Goal: Information Seeking & Learning: Find specific fact

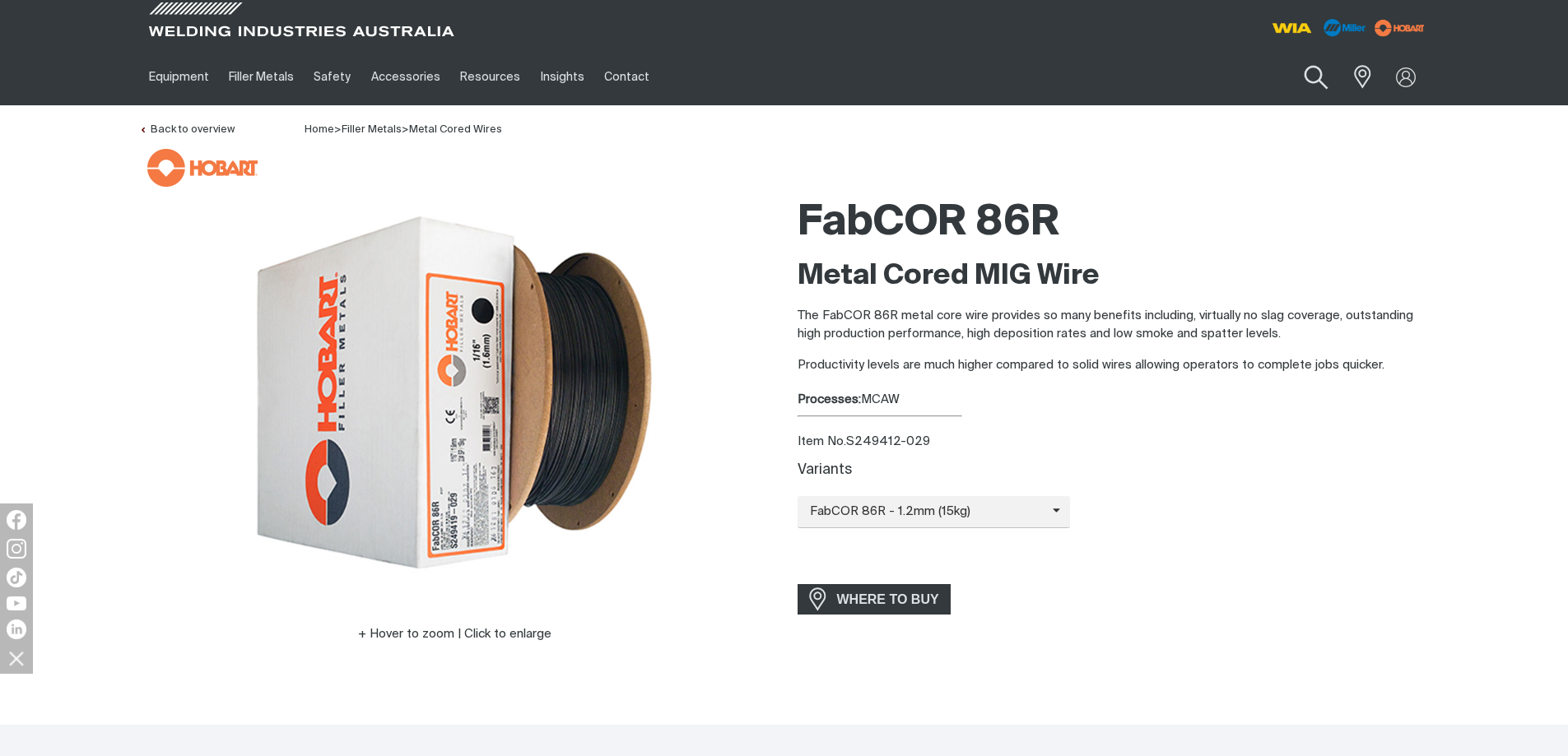
click at [1332, 75] on button "Search products" at bounding box center [1316, 78] width 67 height 47
click at [1198, 75] on input "Search" at bounding box center [1215, 77] width 253 height 37
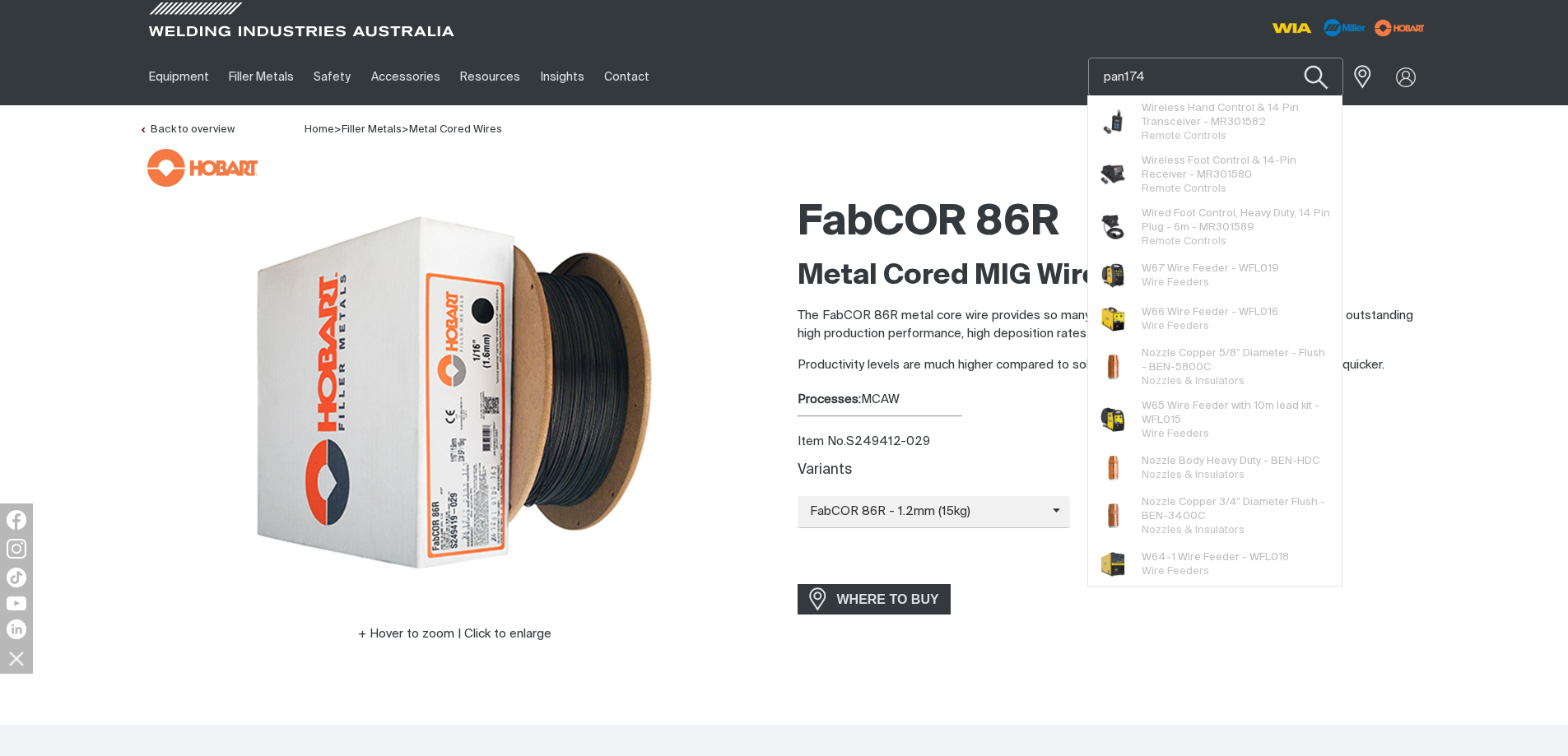
type input "pan174"
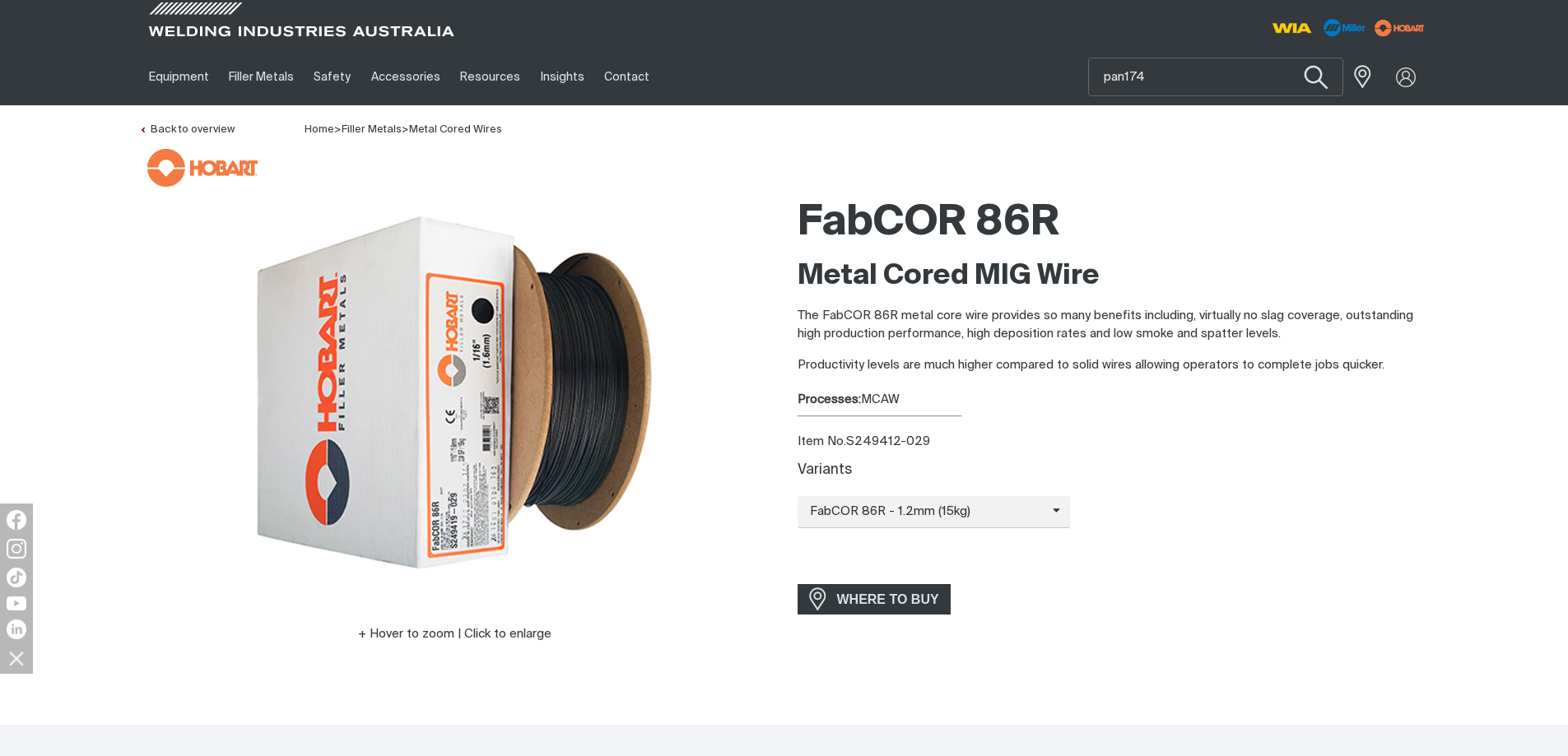
click at [1313, 68] on button "Search products" at bounding box center [1316, 78] width 67 height 47
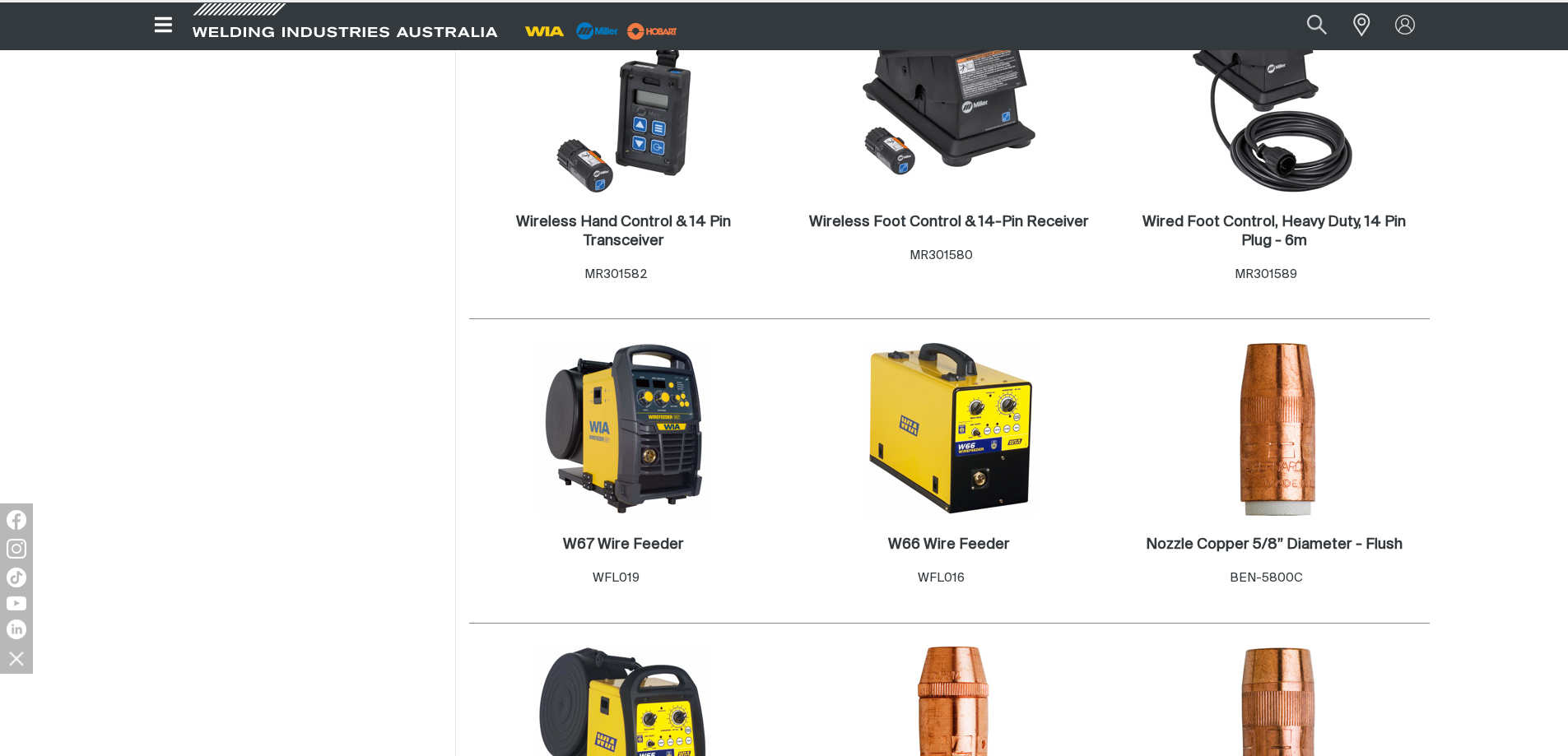
scroll to position [658, 0]
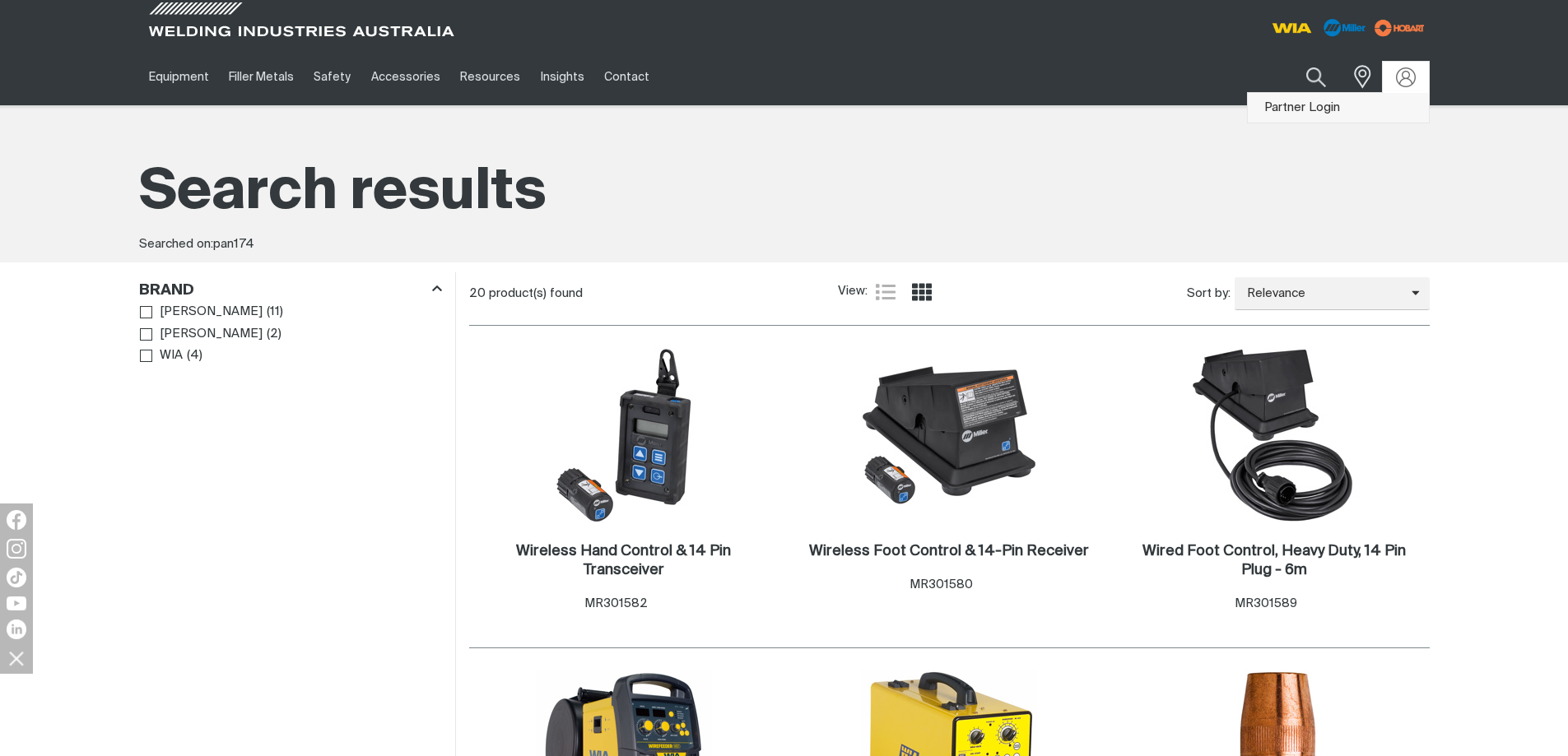
click at [1362, 106] on link "Partner Login" at bounding box center [1338, 108] width 181 height 31
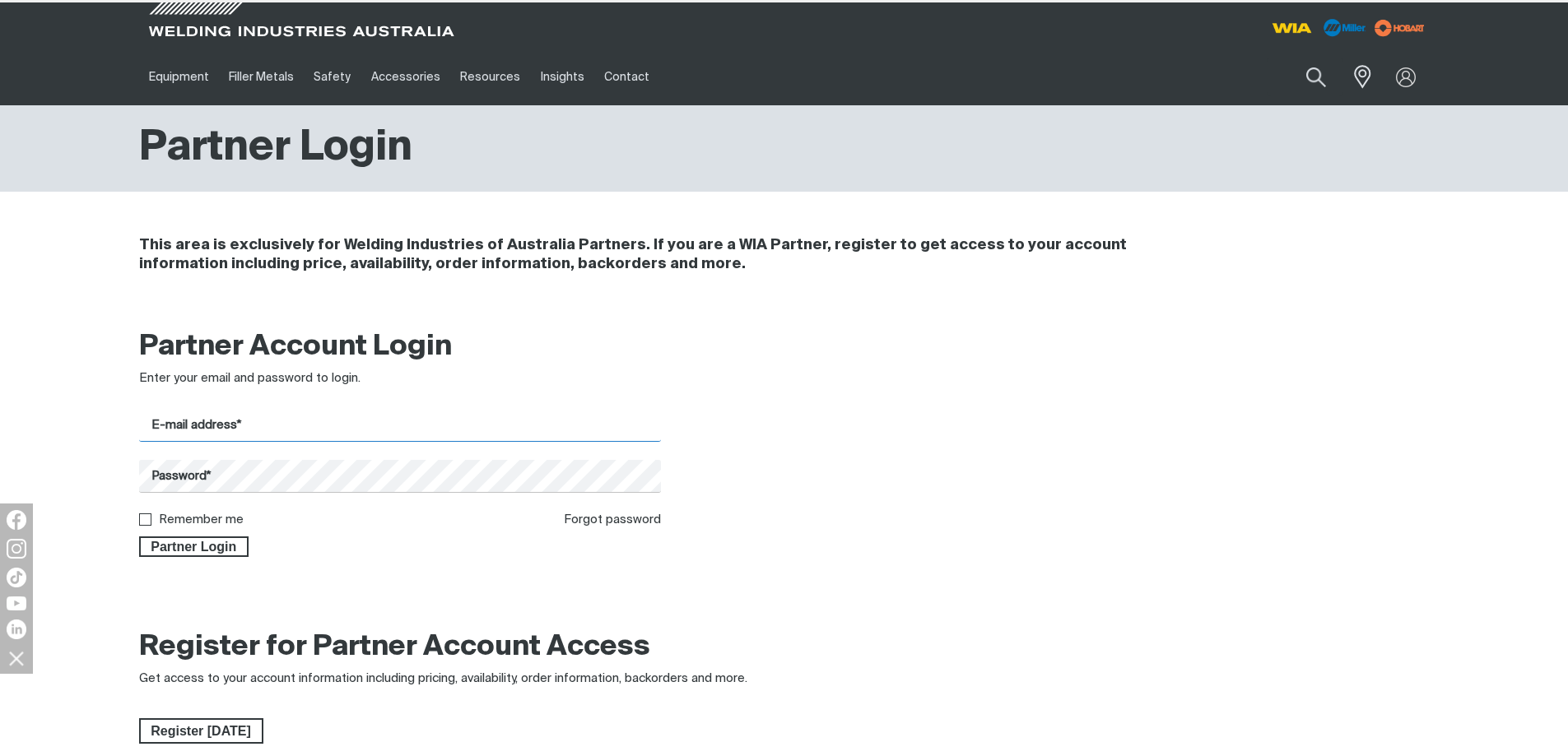
type input "[EMAIL_ADDRESS][DOMAIN_NAME]"
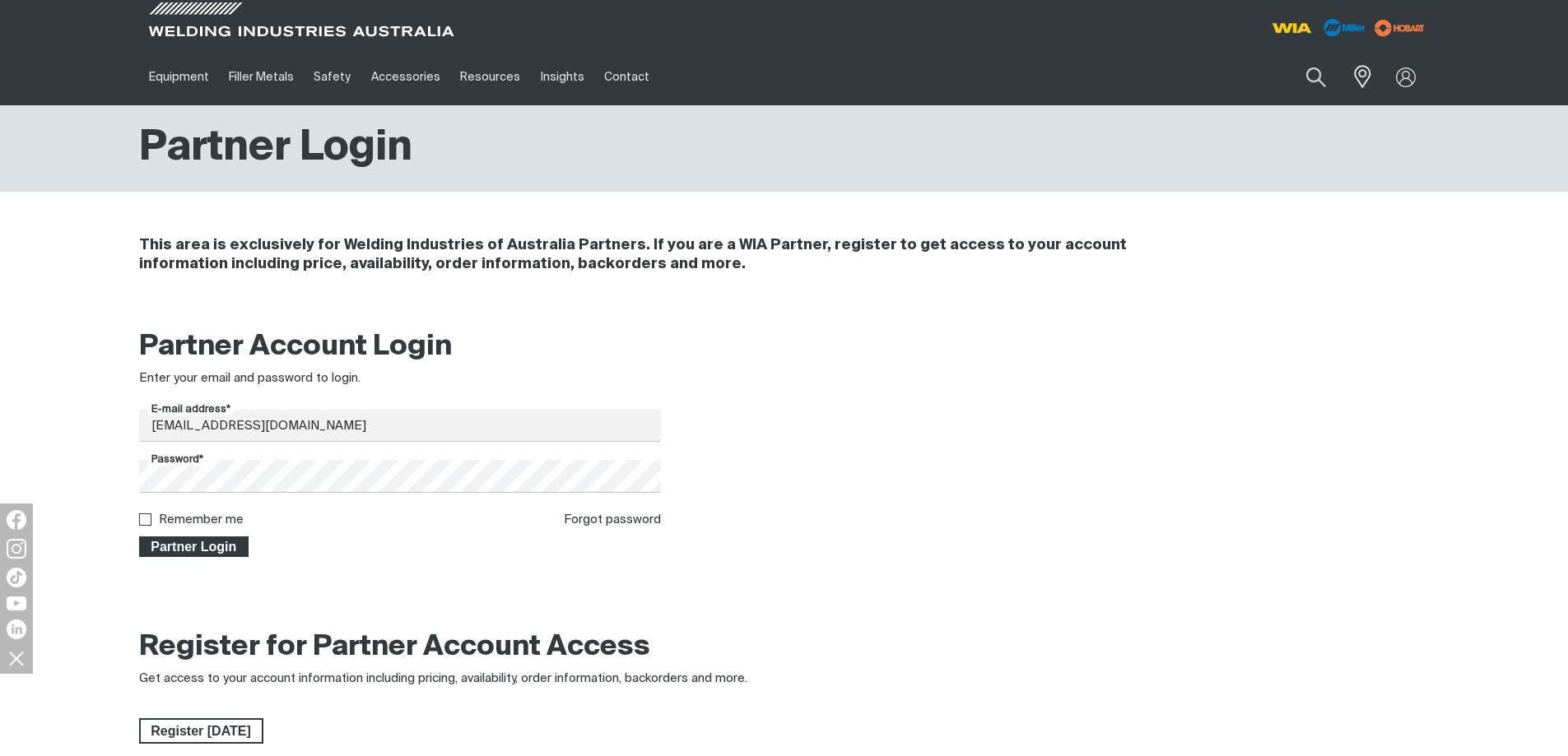
click at [199, 538] on span "Partner Login" at bounding box center [194, 547] width 107 height 21
type input "pan174"
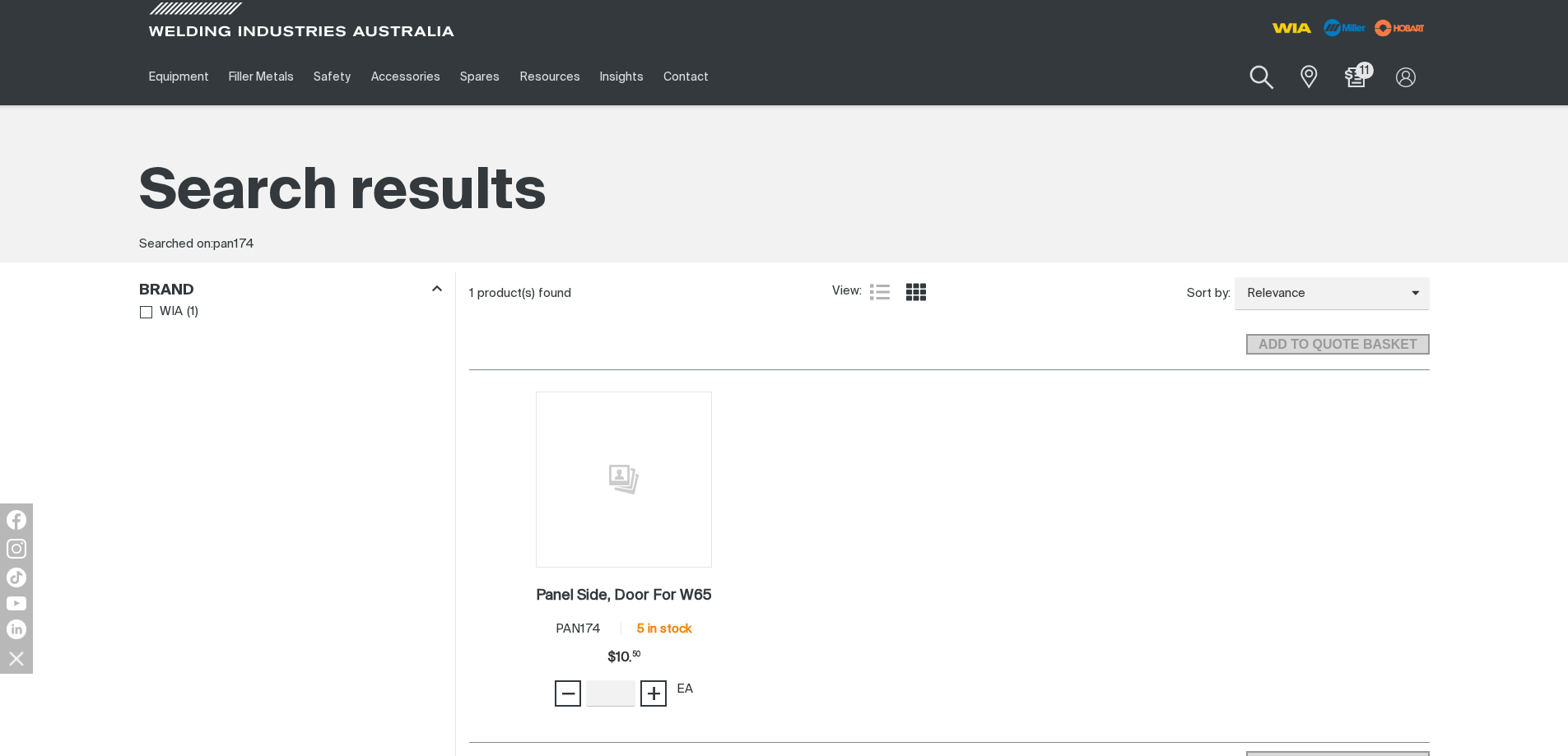
click at [1257, 72] on button "Search products" at bounding box center [1263, 78] width 67 height 47
click at [1110, 79] on input "pan174" at bounding box center [1162, 77] width 253 height 37
drag, startPoint x: 1110, startPoint y: 79, endPoint x: 953, endPoint y: 83, distance: 157.1
click at [953, 84] on div "Equipment Stick Welders TIG Welders MIG Welders Multi-Process Welders Engine Dr…" at bounding box center [784, 77] width 1291 height 56
type input "w65"
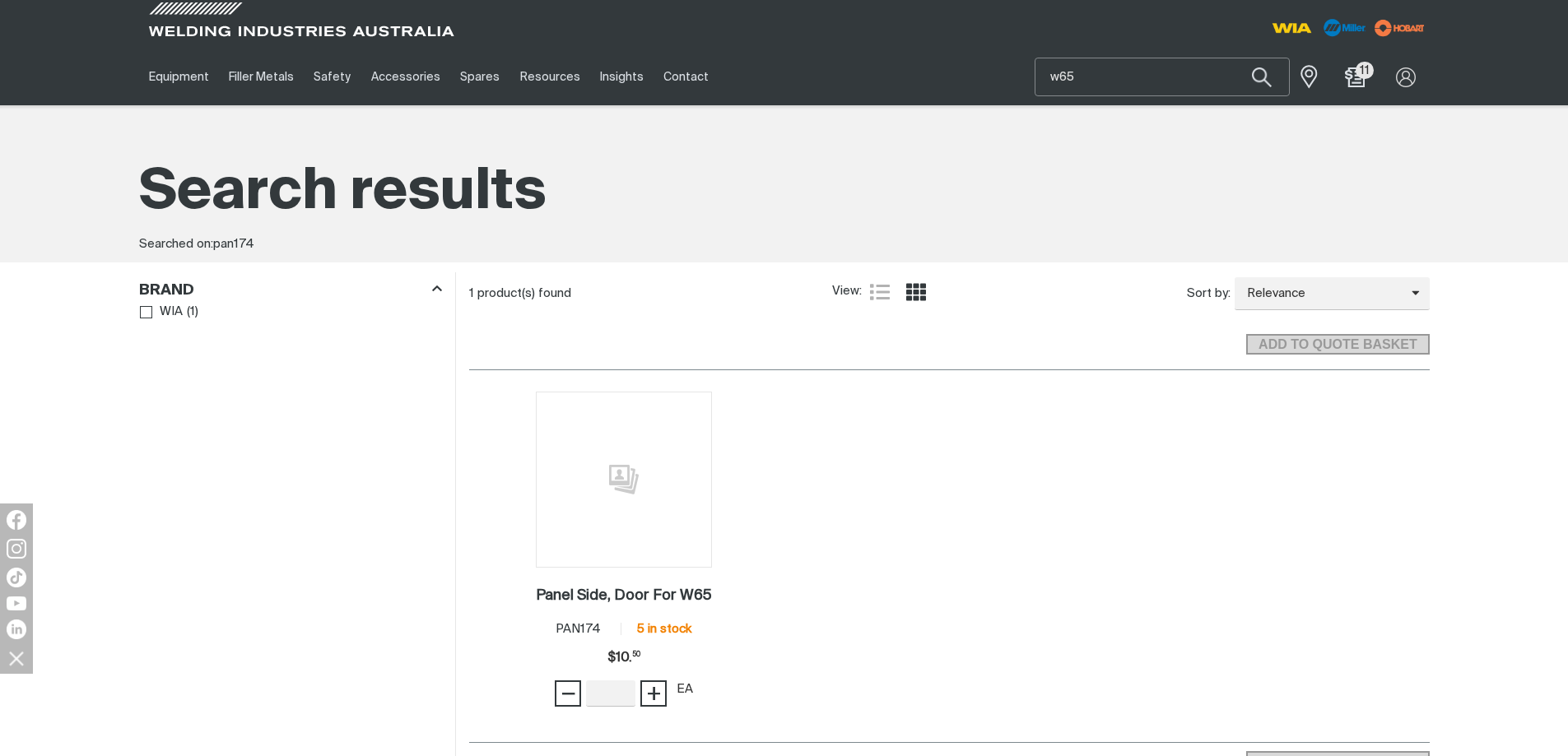
click at [1234, 57] on button "Search products" at bounding box center [1261, 77] width 56 height 39
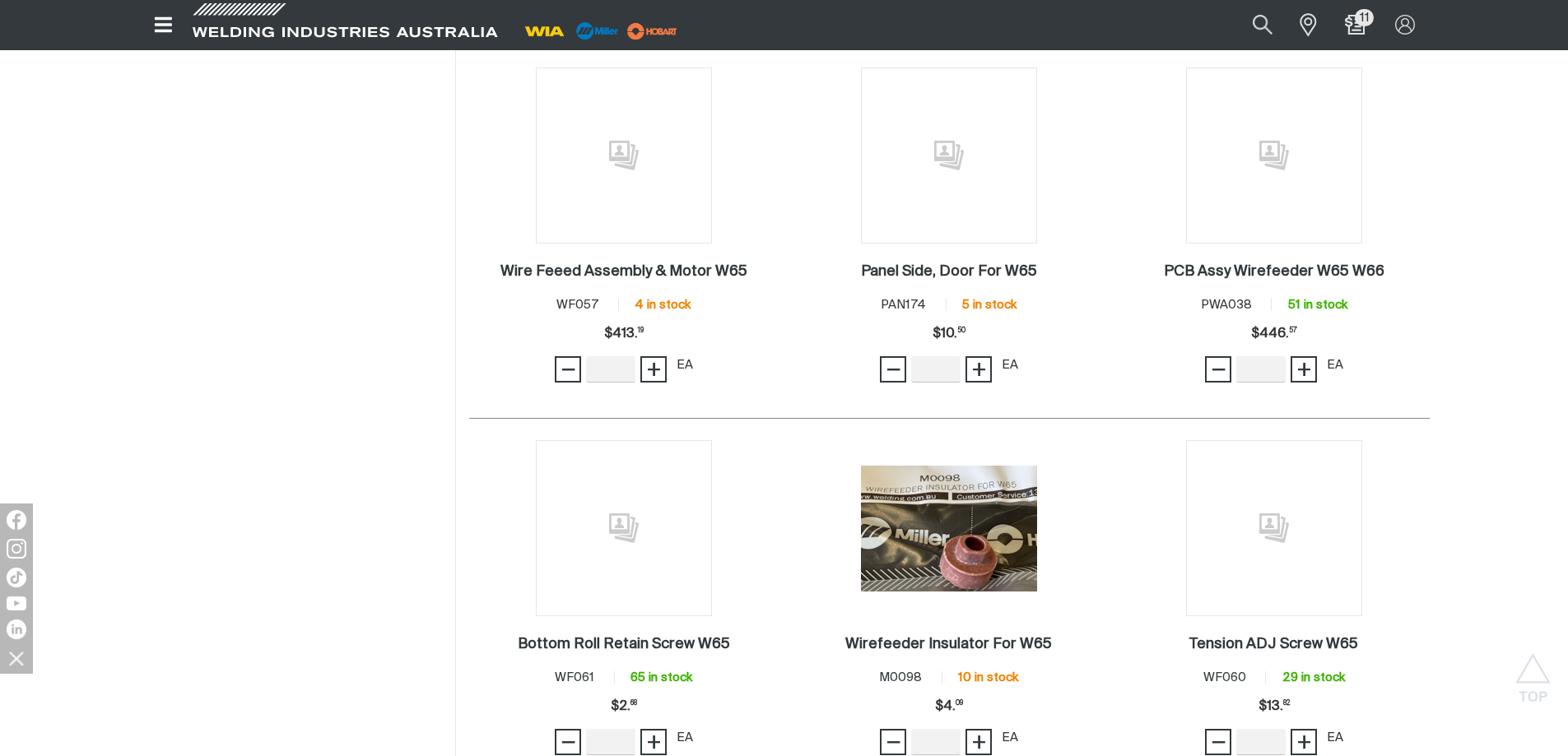
scroll to position [1481, 0]
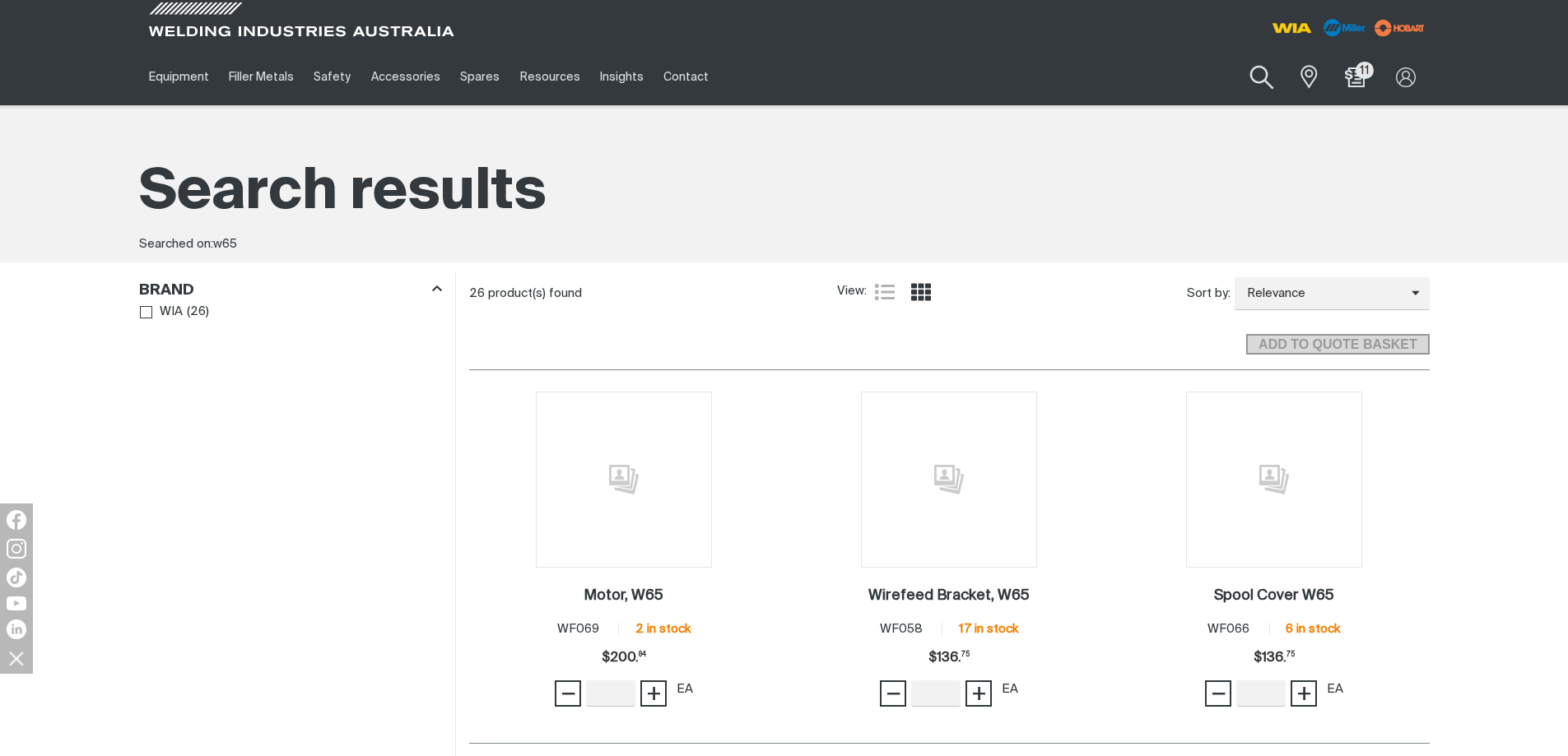
click at [1255, 85] on button "Search products" at bounding box center [1263, 78] width 67 height 47
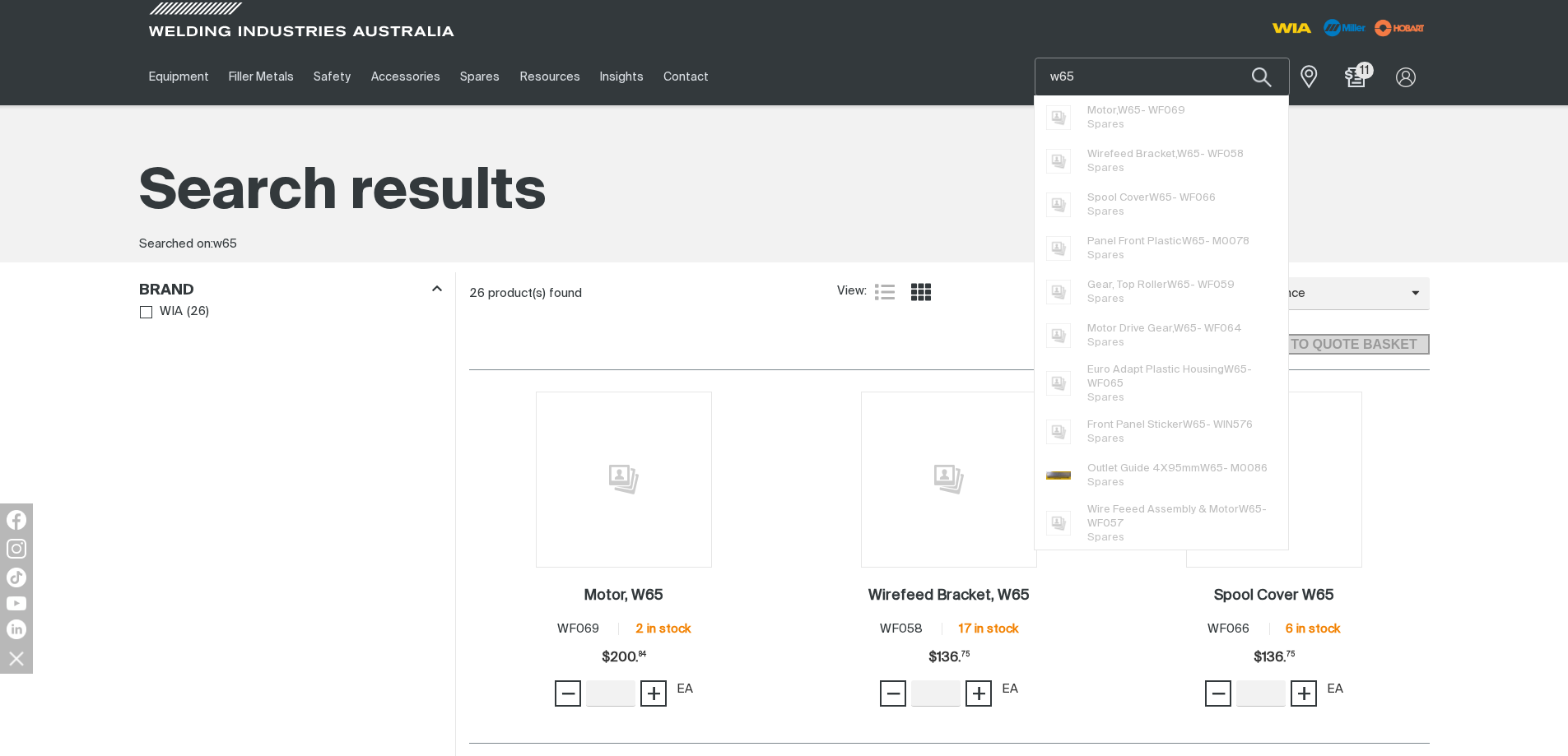
drag, startPoint x: 1131, startPoint y: 83, endPoint x: 971, endPoint y: 79, distance: 160.0
click at [971, 80] on div "Equipment Stick Welders TIG Welders MIG Welders Multi-Process Welders Engine Dr…" at bounding box center [784, 77] width 1291 height 56
type input "hinge"
click at [1234, 57] on button "Search products" at bounding box center [1261, 77] width 56 height 39
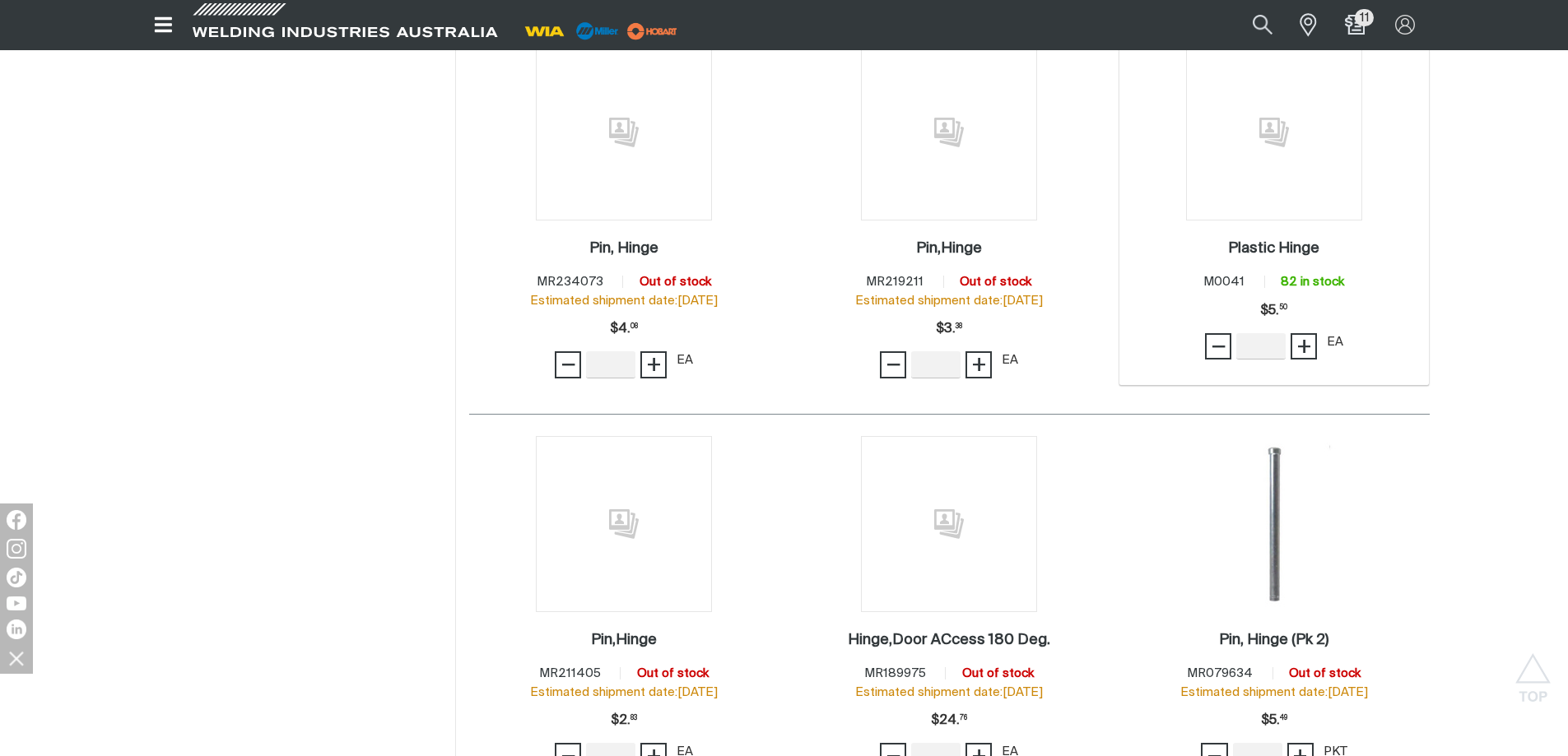
scroll to position [247, 0]
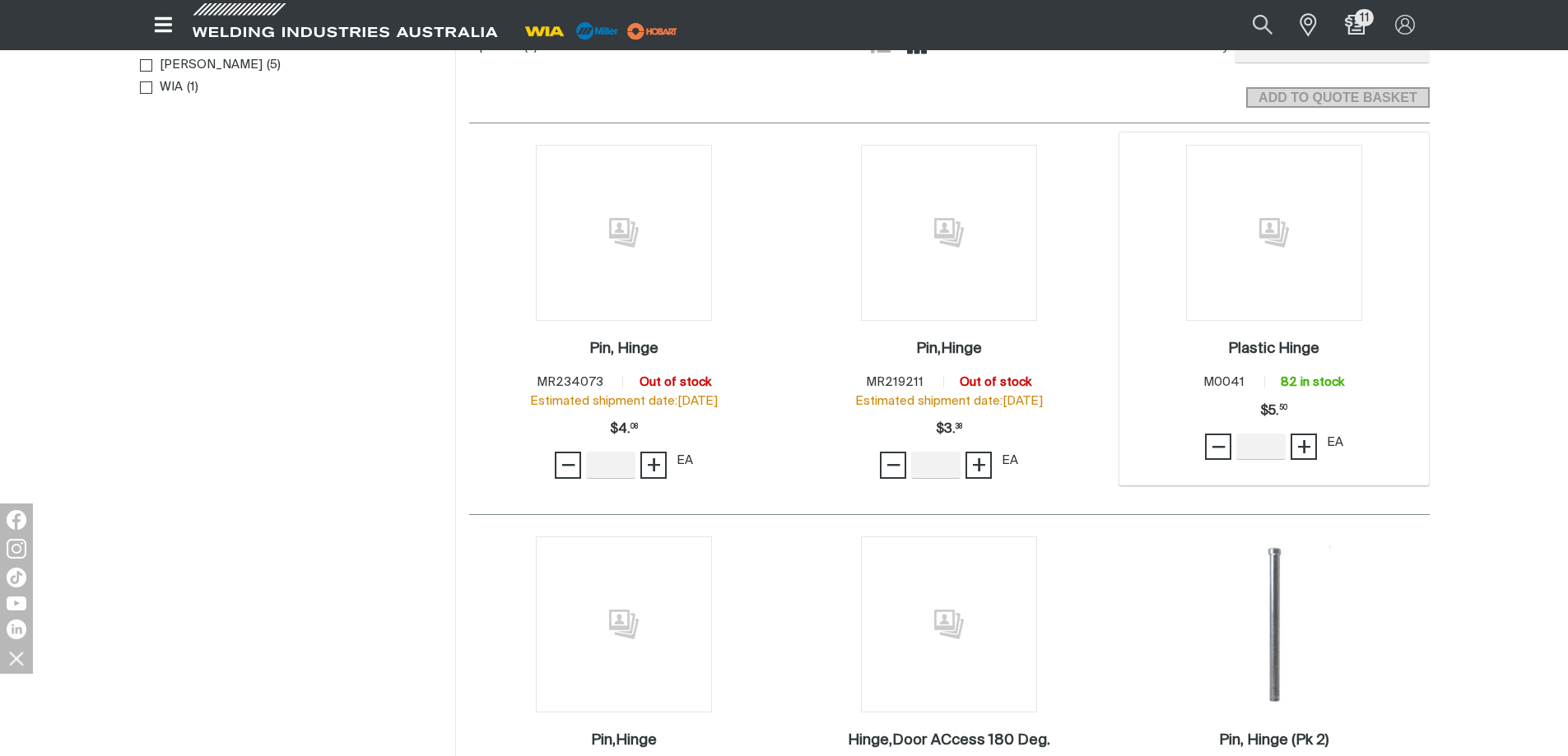
click at [1246, 268] on img at bounding box center [1274, 233] width 176 height 176
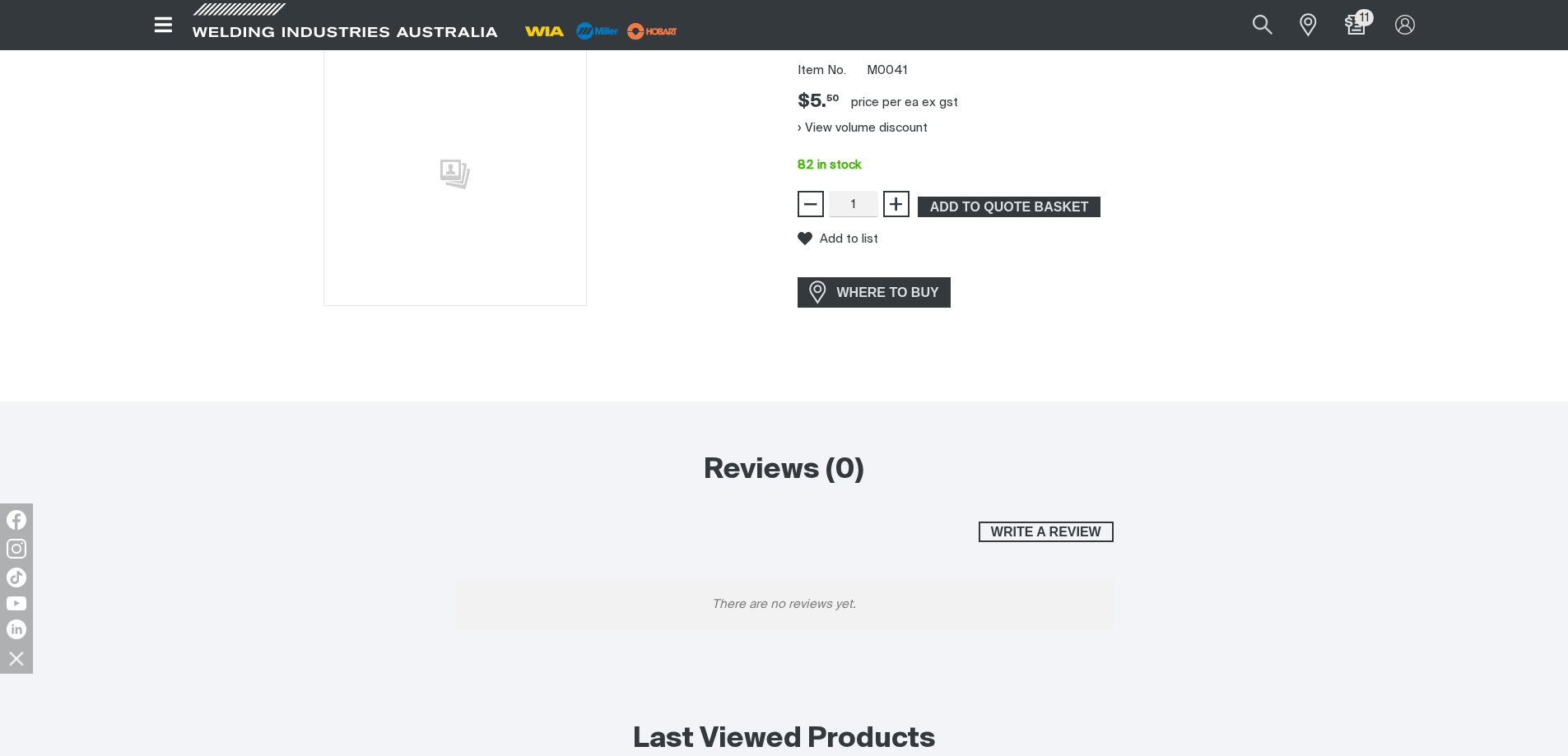
scroll to position [82, 0]
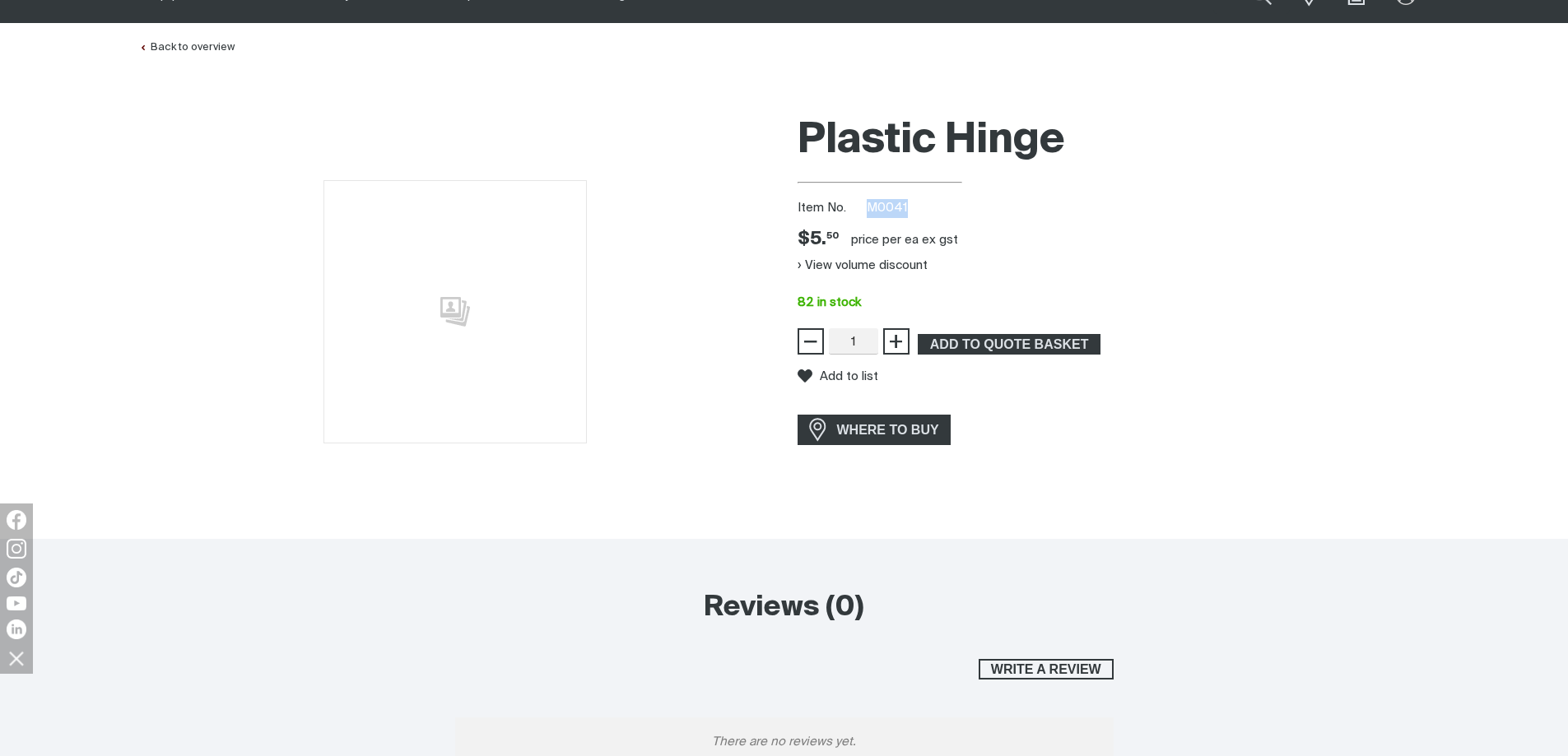
drag, startPoint x: 914, startPoint y: 202, endPoint x: 867, endPoint y: 206, distance: 47.2
click at [867, 206] on div "Item No. M0041" at bounding box center [1114, 208] width 632 height 19
copy span "M0041"
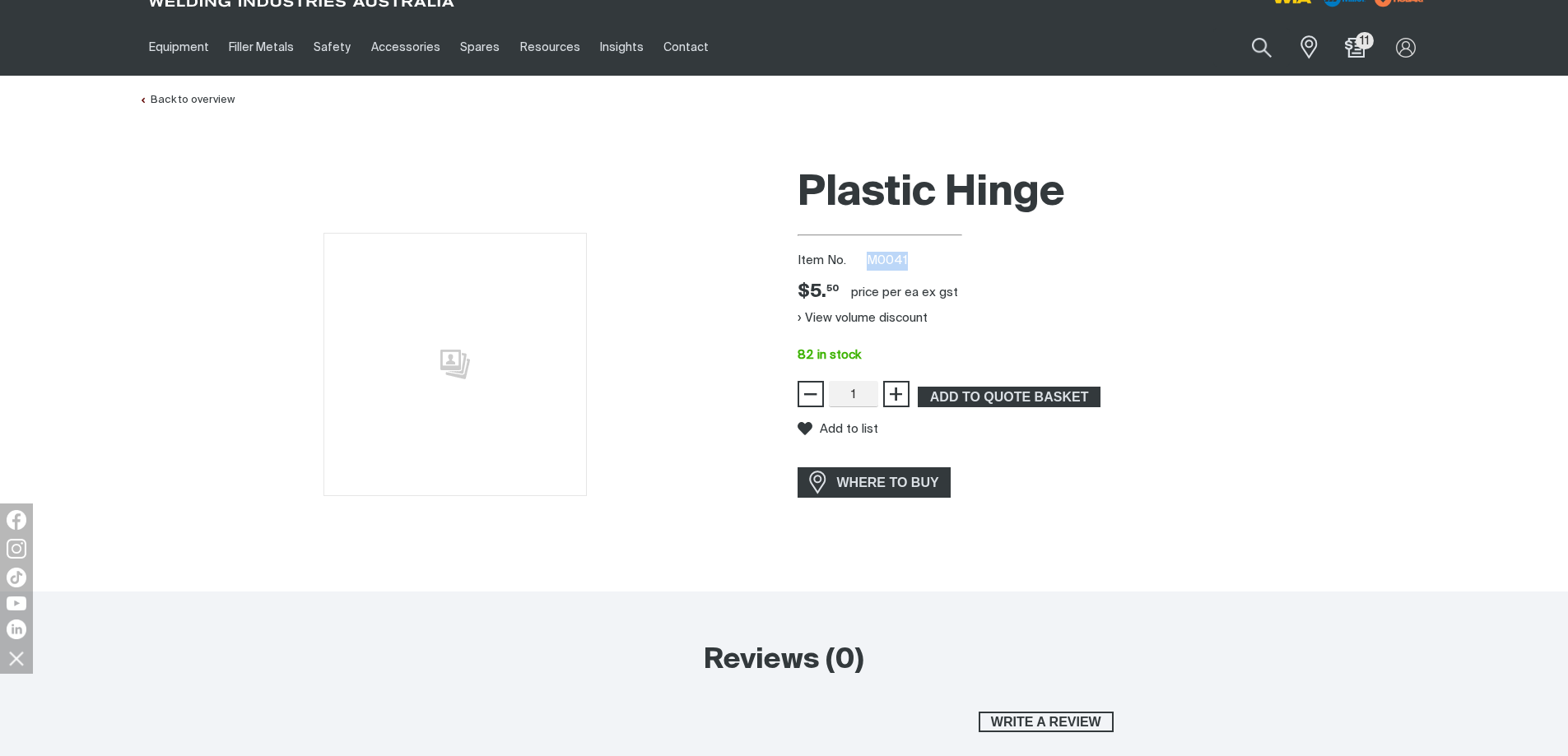
scroll to position [0, 0]
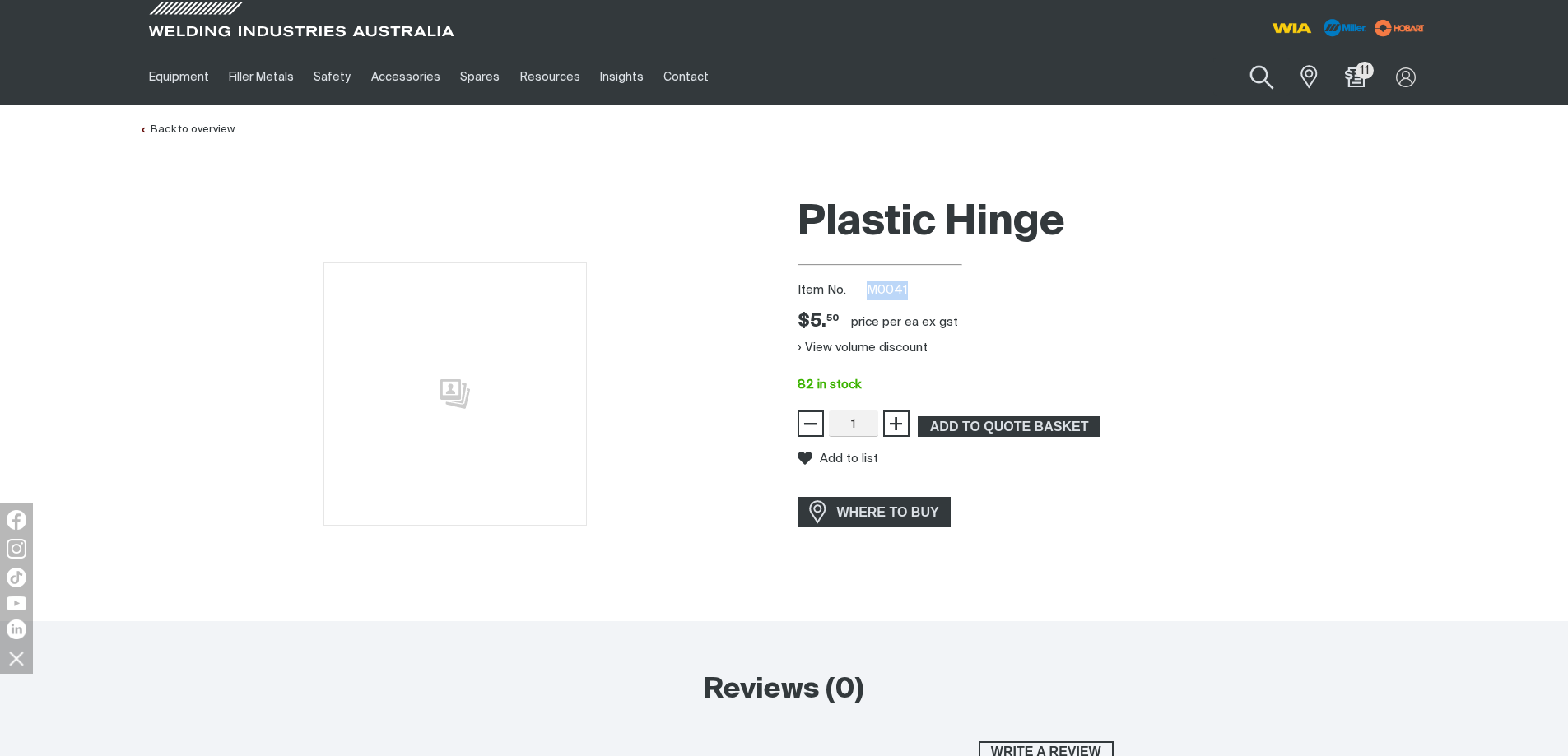
click at [1279, 84] on button "Search products" at bounding box center [1263, 78] width 67 height 47
drag, startPoint x: 1041, startPoint y: 72, endPoint x: 1055, endPoint y: 73, distance: 14.0
click at [1043, 72] on input "hinge" at bounding box center [1162, 77] width 253 height 37
drag, startPoint x: 1098, startPoint y: 79, endPoint x: 894, endPoint y: 88, distance: 204.2
click at [893, 89] on div "Equipment Stick Welders TIG Welders MIG Welders Multi-Process Welders Engine Dr…" at bounding box center [784, 77] width 1291 height 56
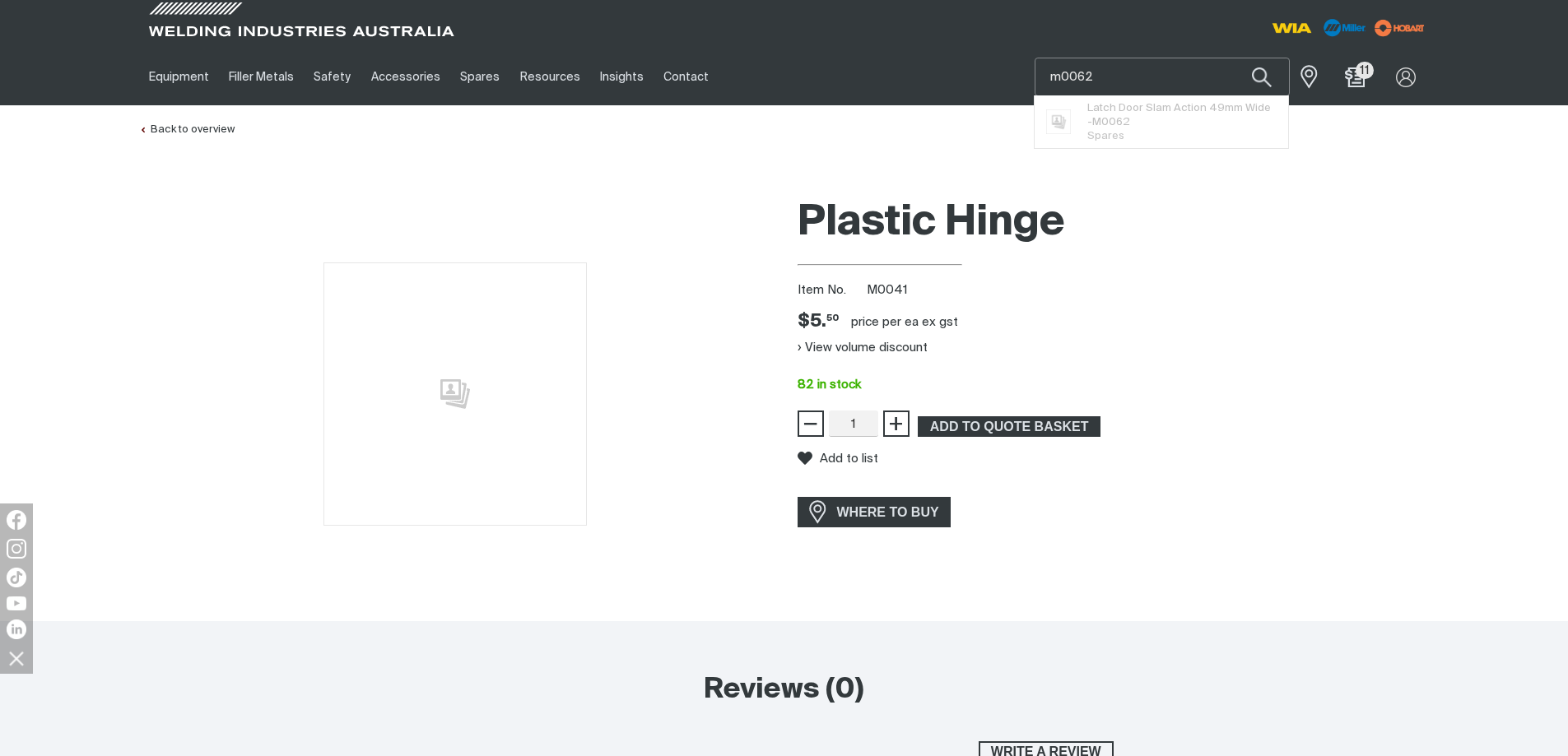
click at [1234, 57] on button "Search products" at bounding box center [1261, 77] width 56 height 39
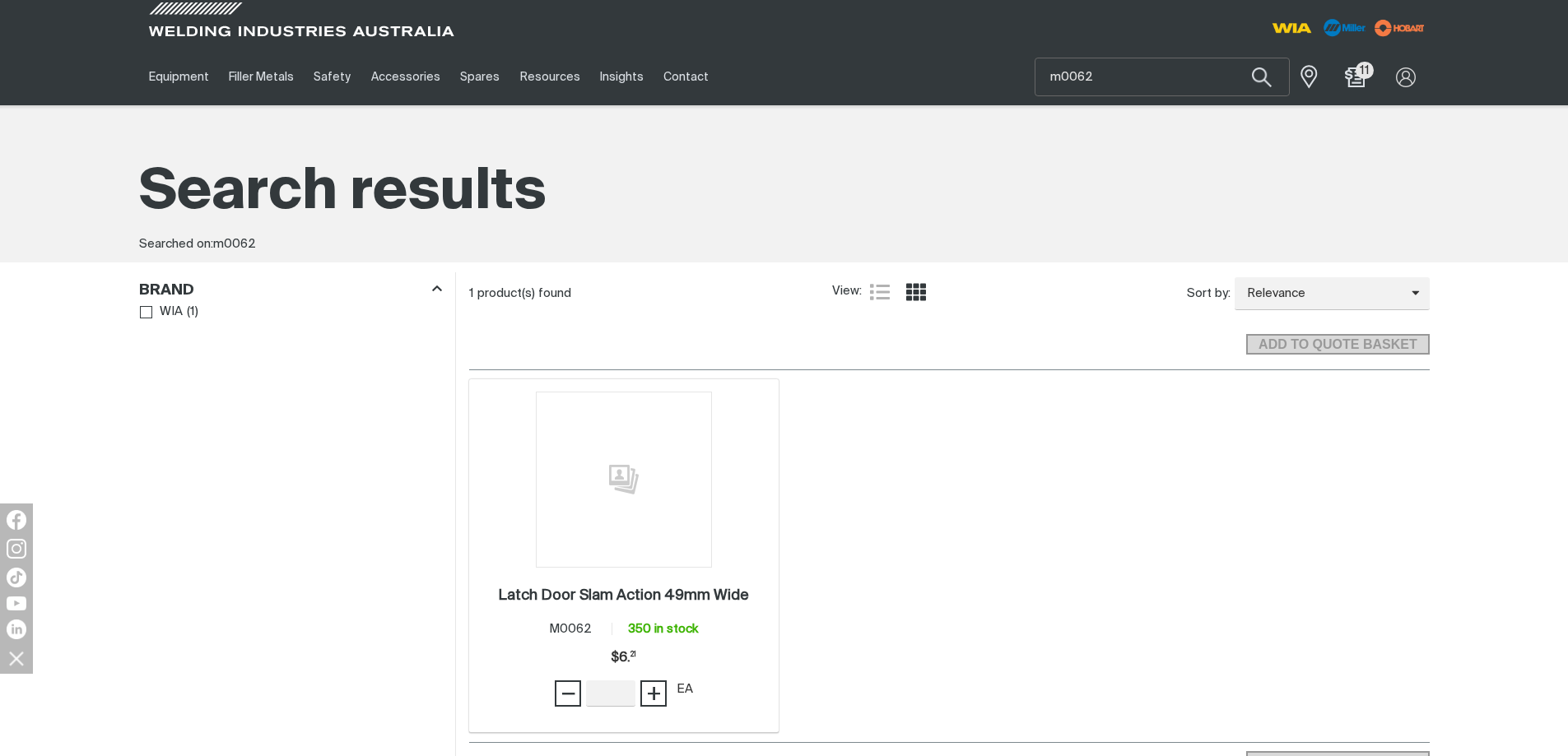
click at [672, 490] on img at bounding box center [624, 480] width 176 height 176
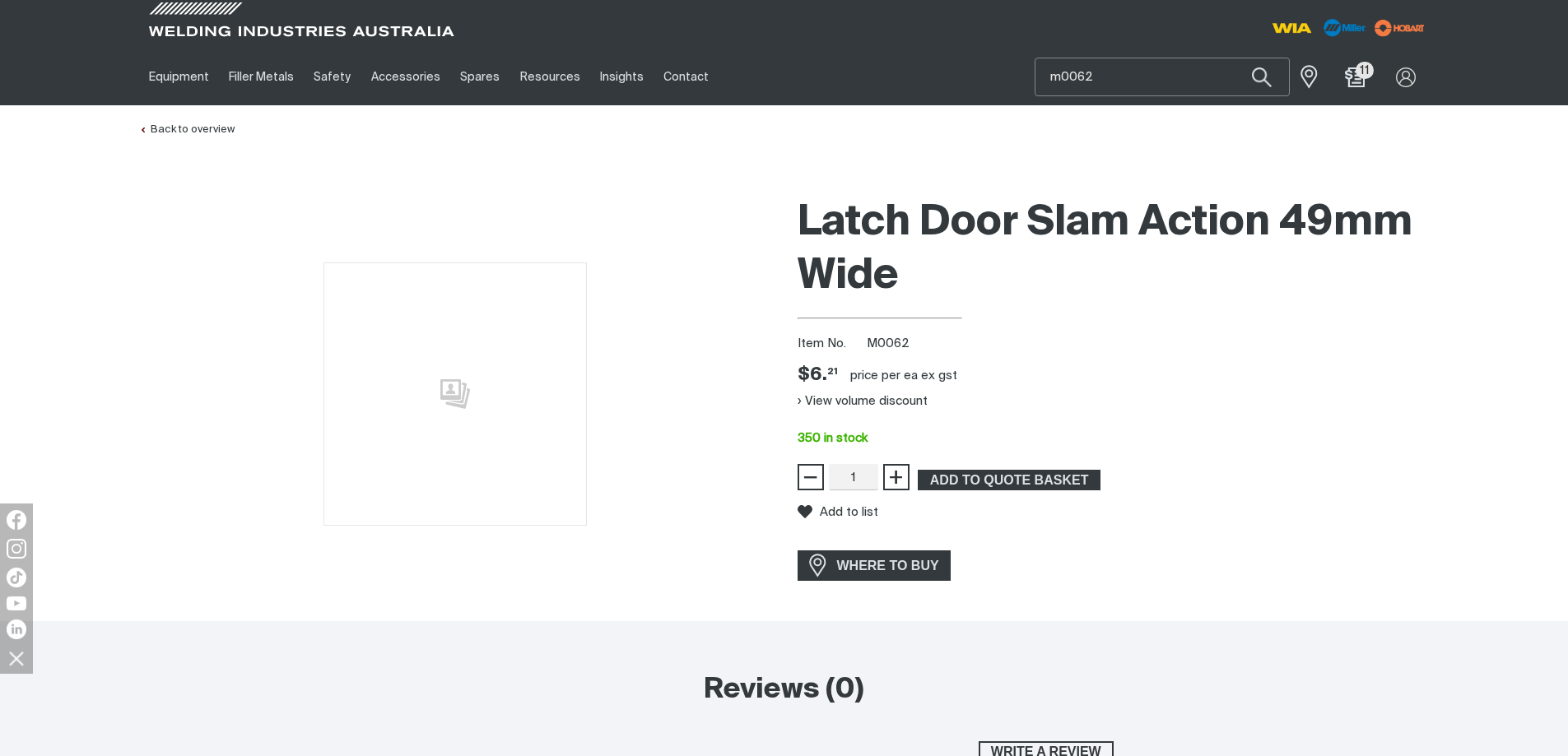
click at [1149, 74] on input "m0062" at bounding box center [1162, 77] width 253 height 37
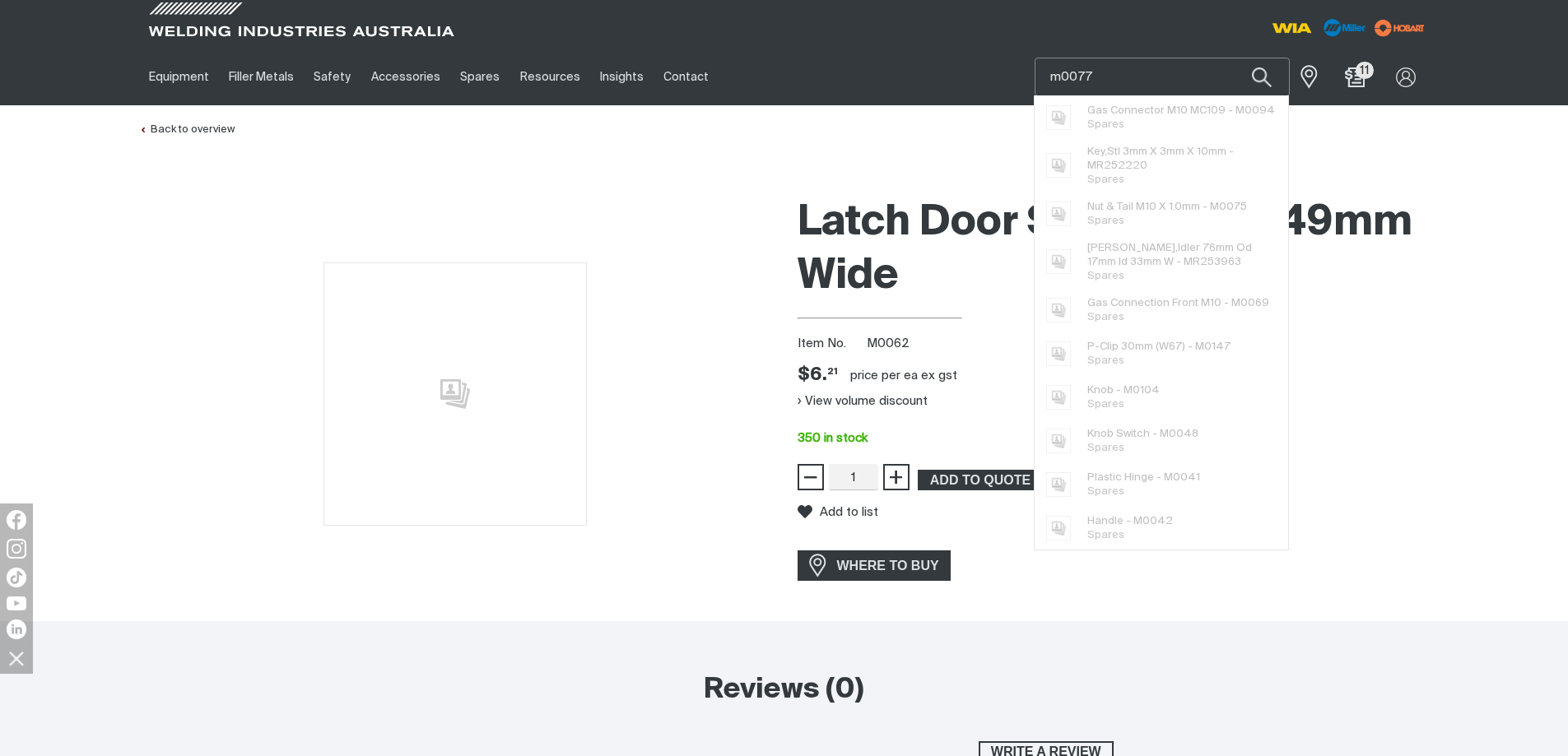
type input "m0077"
click at [1234, 57] on button "Search products" at bounding box center [1261, 77] width 56 height 39
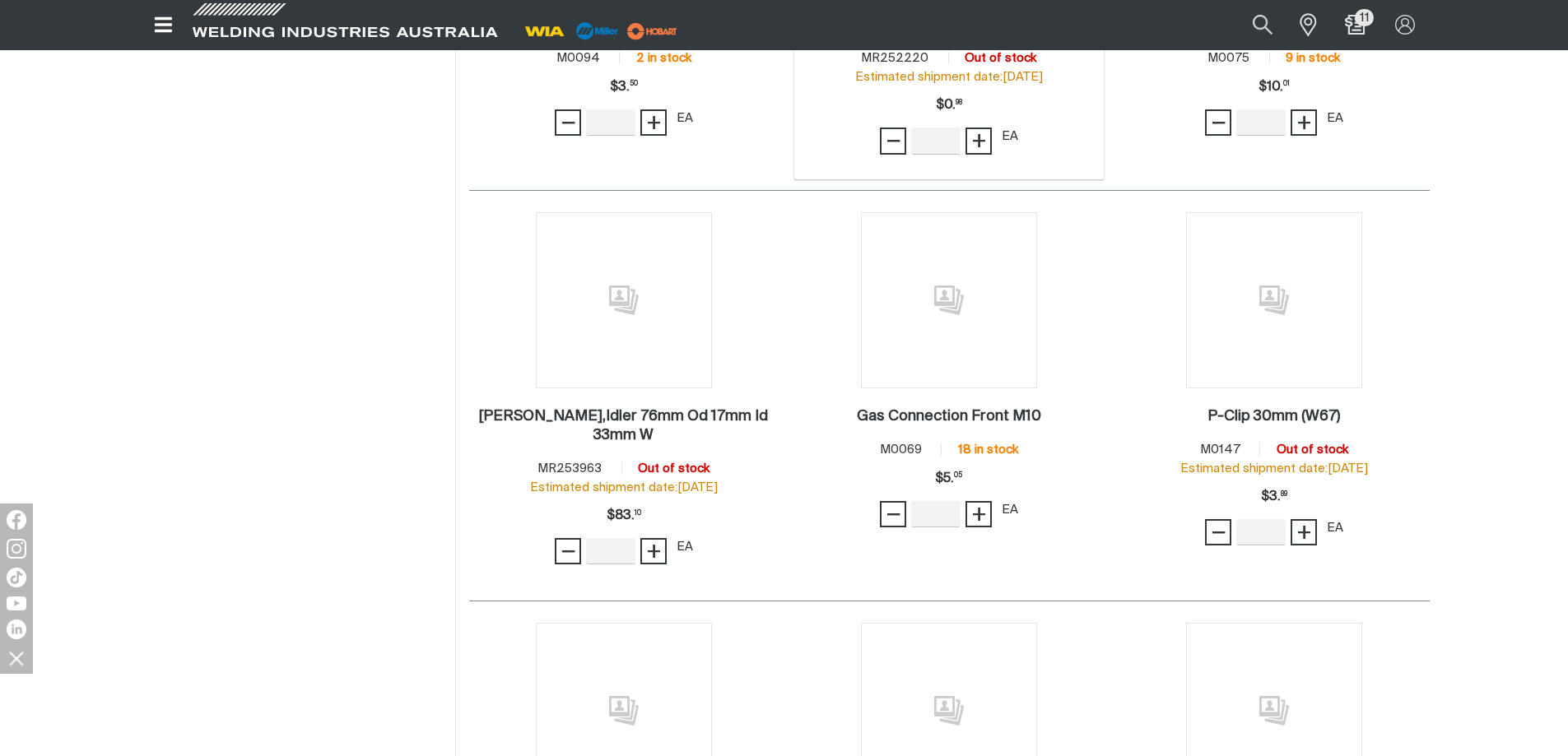
scroll to position [576, 0]
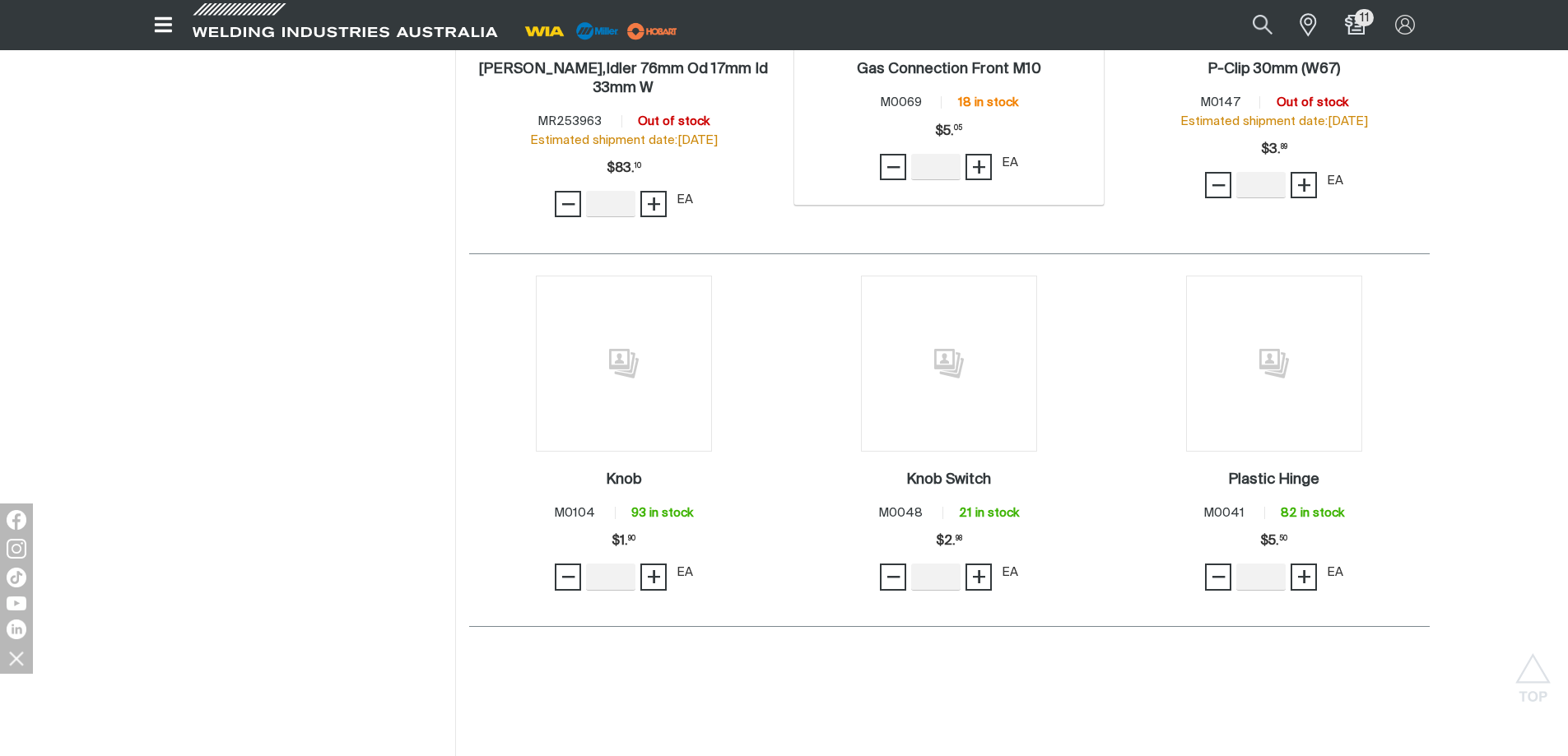
scroll to position [1152, 0]
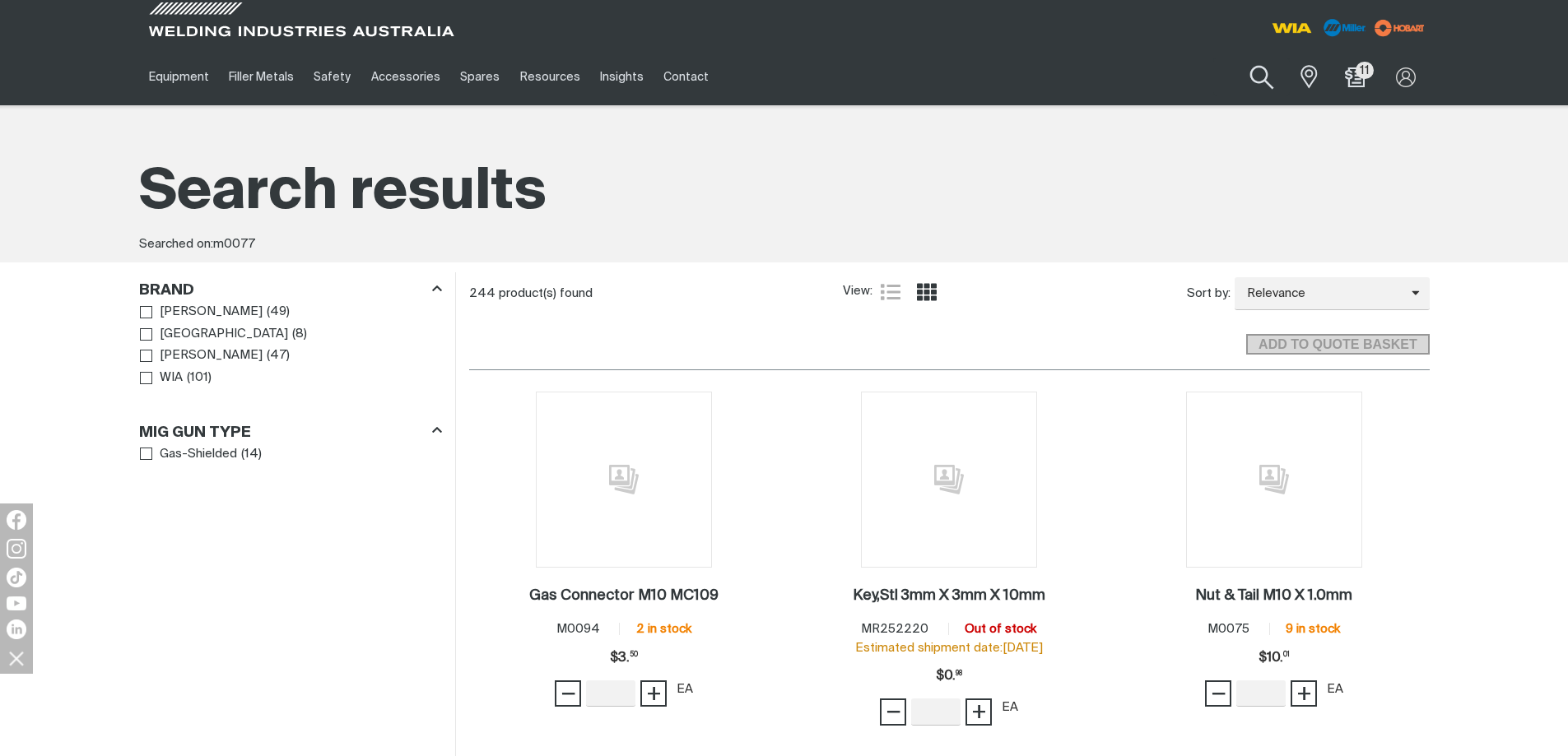
click at [1260, 62] on button "Search products" at bounding box center [1263, 78] width 67 height 47
click at [1146, 85] on input "m0077" at bounding box center [1162, 77] width 253 height 37
click at [1234, 57] on button "Search products" at bounding box center [1261, 77] width 56 height 39
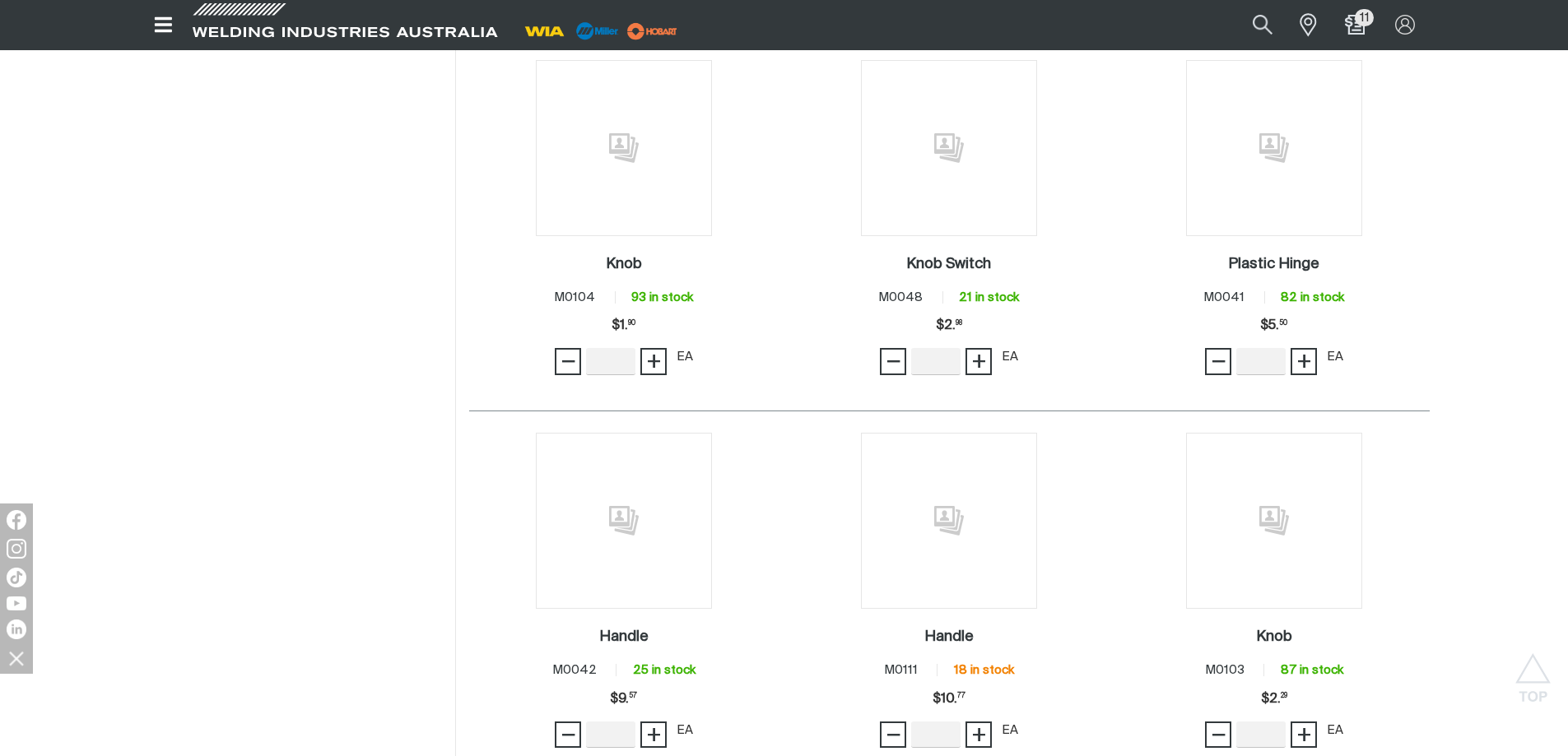
scroll to position [1234, 0]
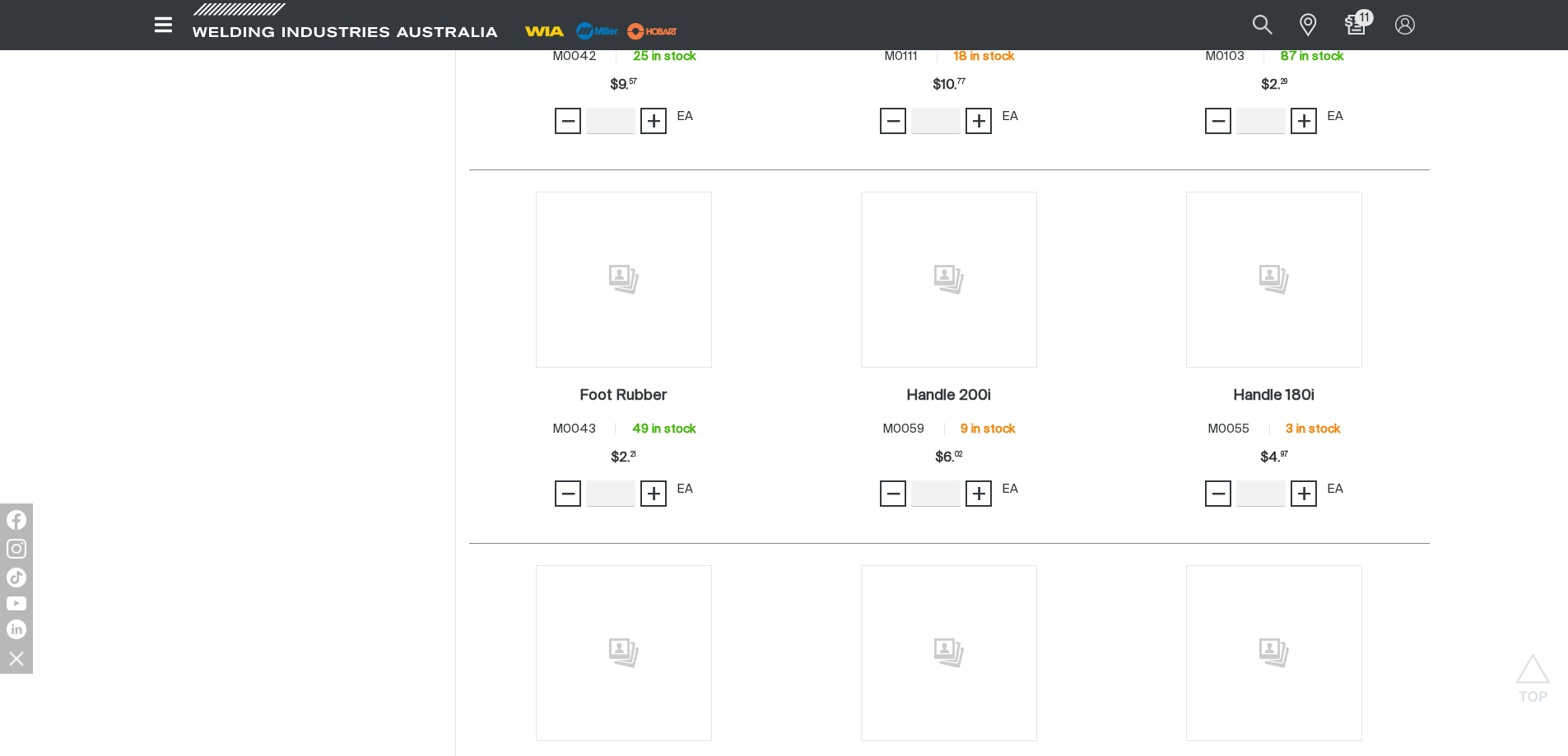
scroll to position [1975, 0]
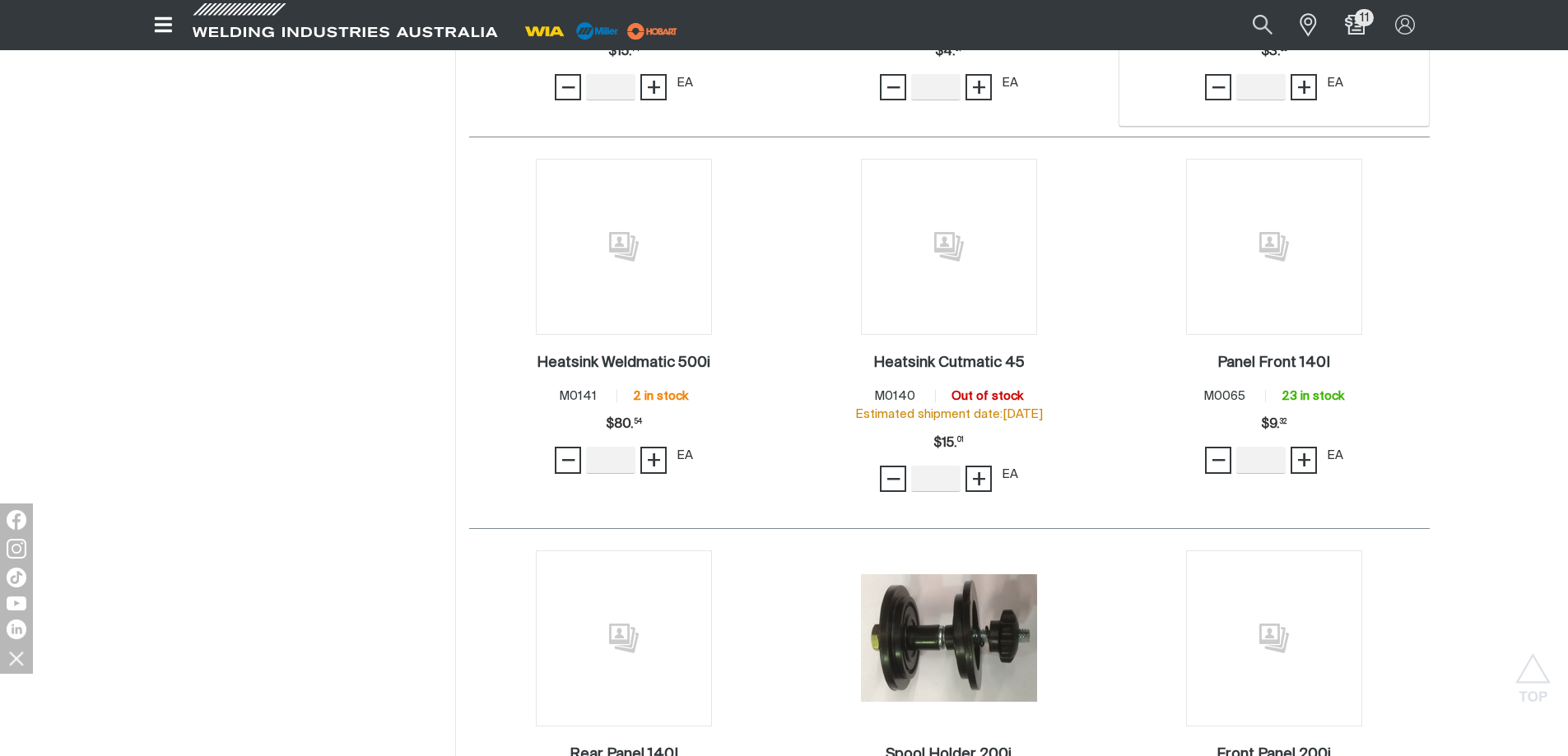
scroll to position [3703, 0]
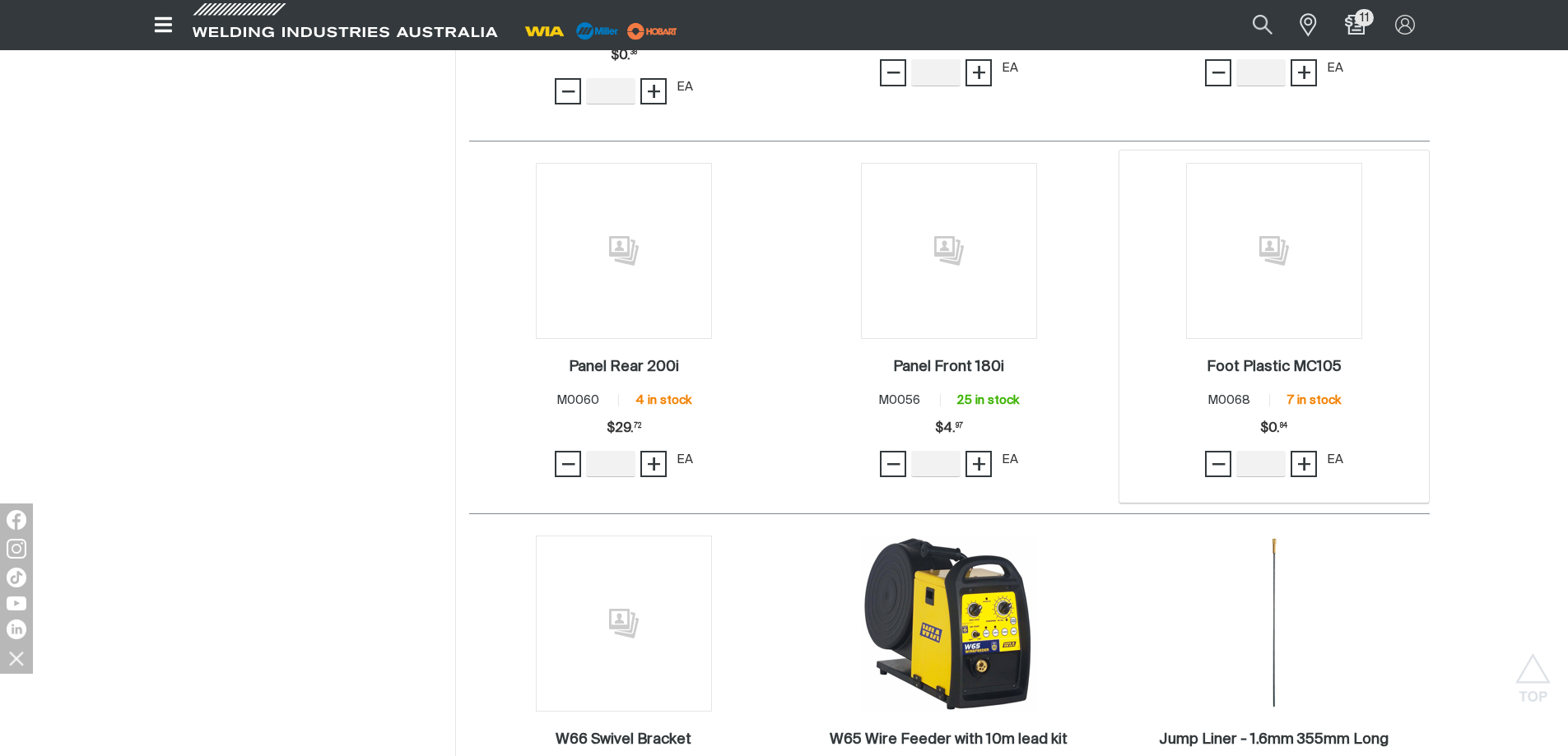
scroll to position [4855, 0]
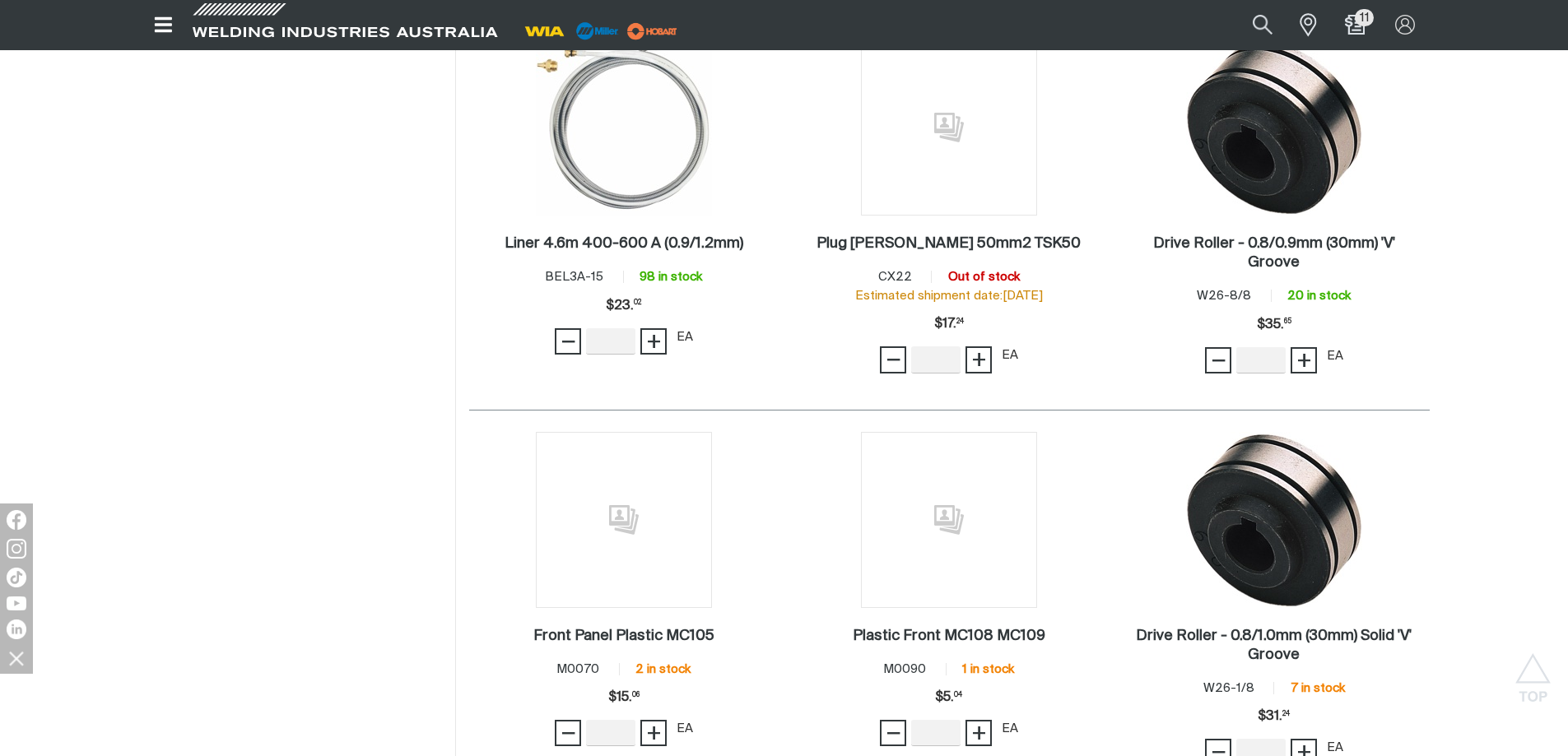
scroll to position [7324, 0]
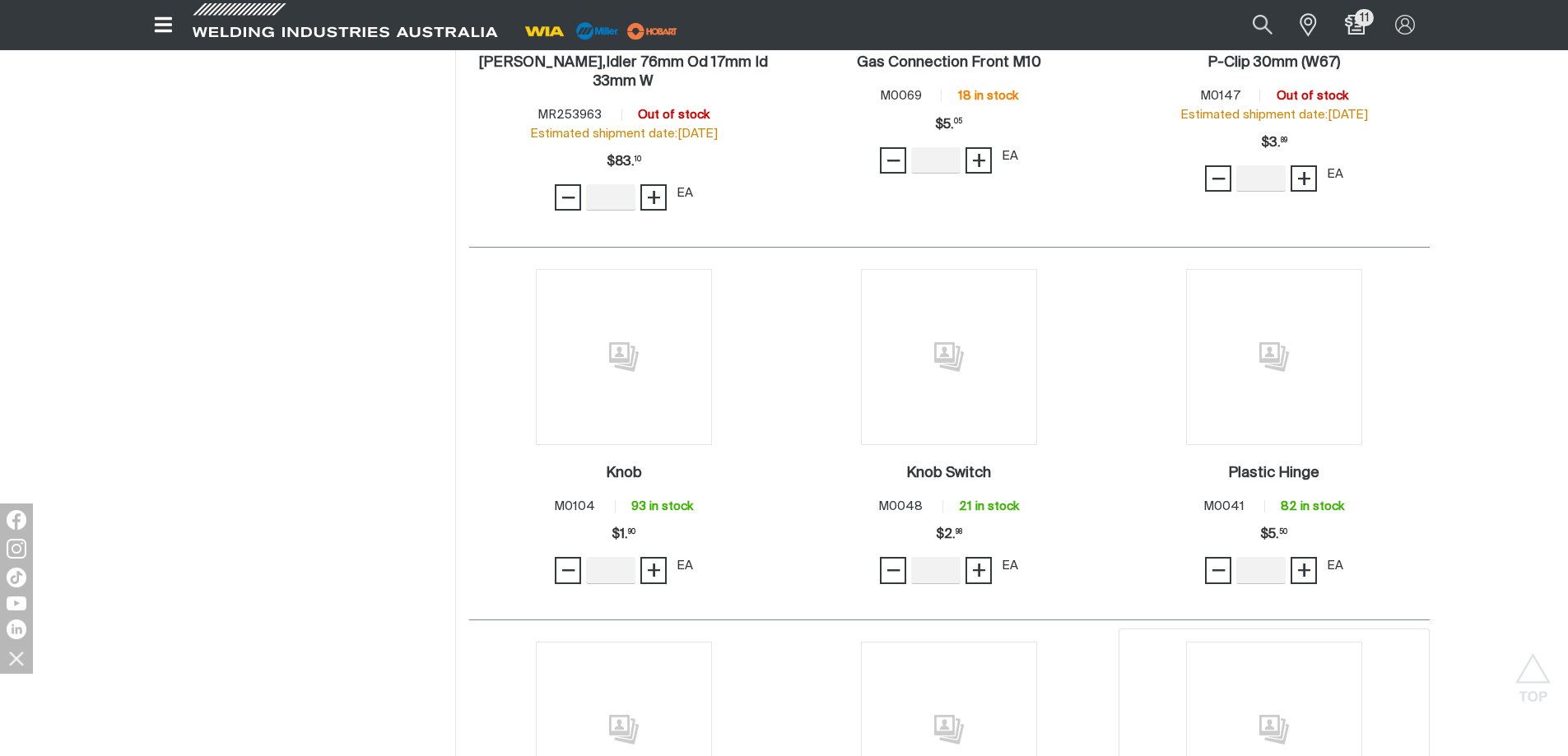
scroll to position [887, 0]
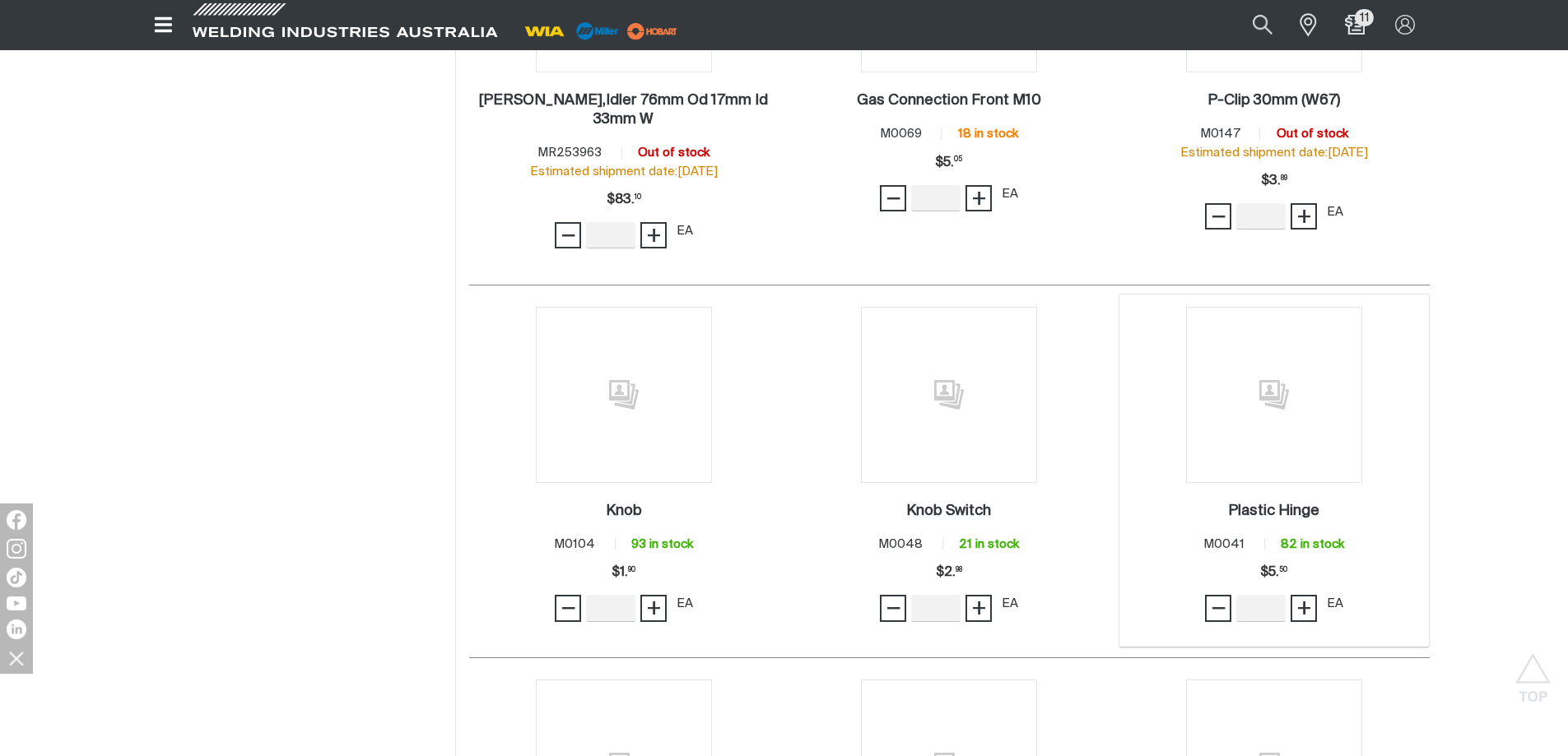
click at [1294, 367] on img at bounding box center [1274, 395] width 176 height 176
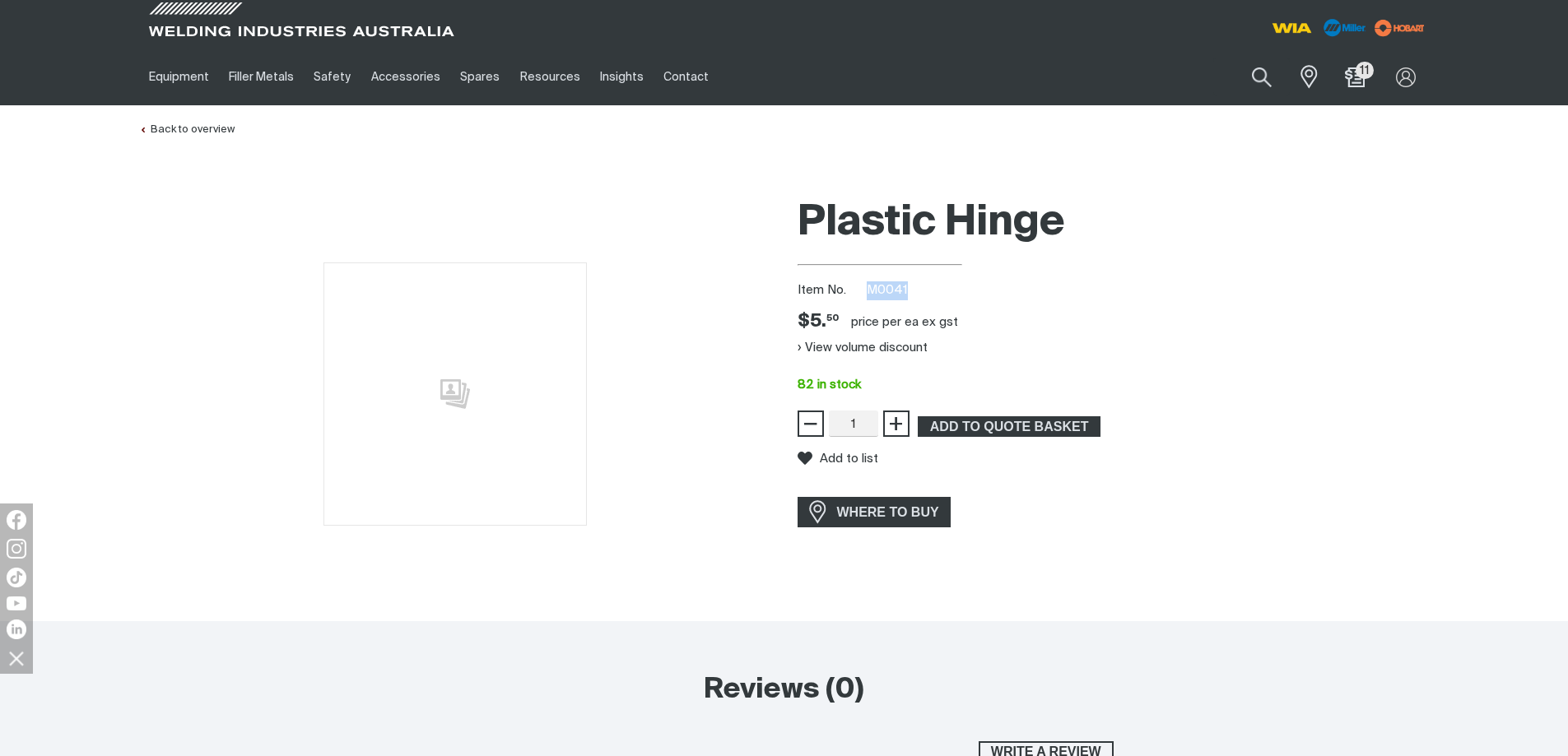
drag, startPoint x: 913, startPoint y: 286, endPoint x: 869, endPoint y: 290, distance: 44.2
click at [869, 290] on div "Item No. M0041" at bounding box center [1114, 290] width 632 height 19
copy span "M0041"
